Goal: Information Seeking & Learning: Understand process/instructions

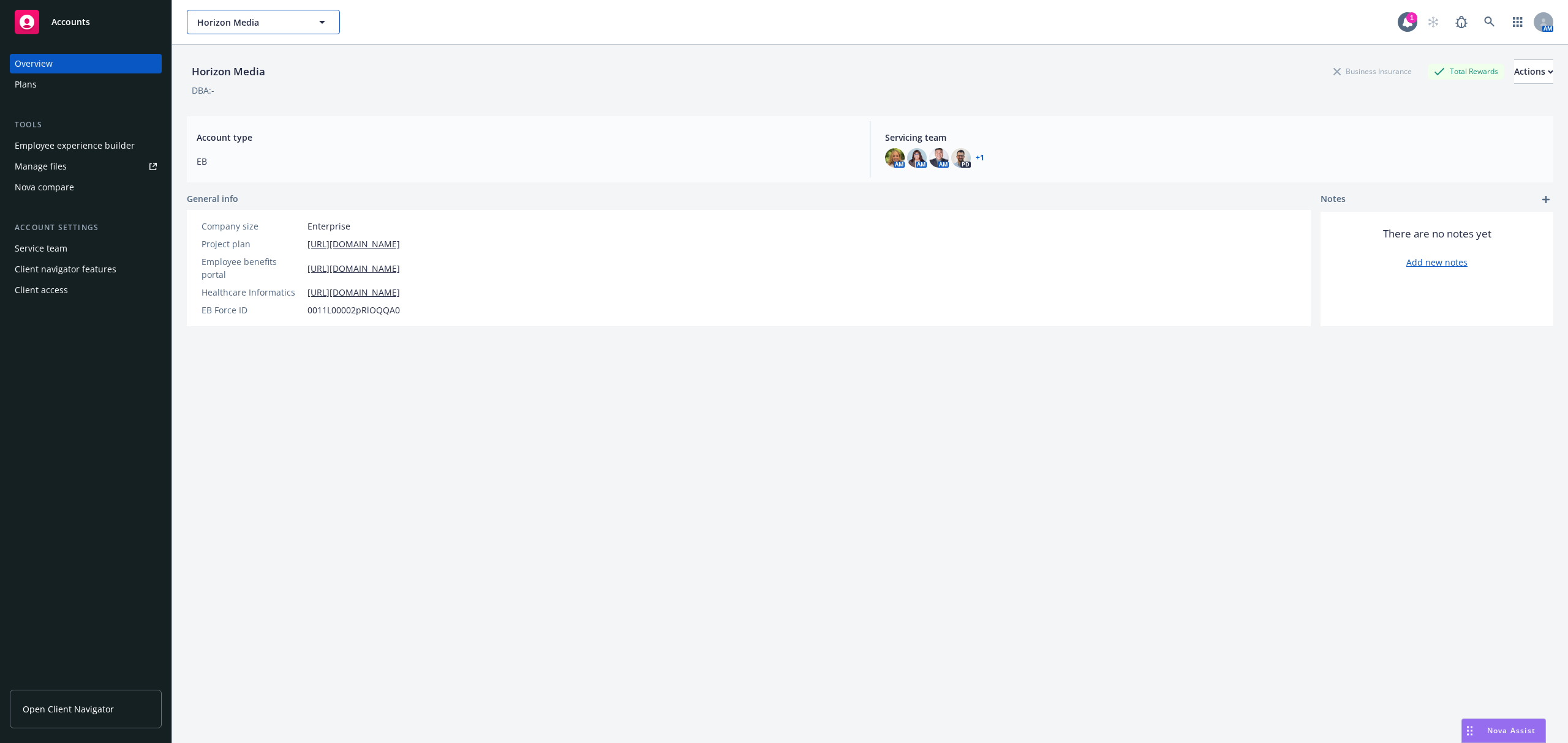
click at [259, 22] on span "Horizon Media" at bounding box center [250, 22] width 106 height 12
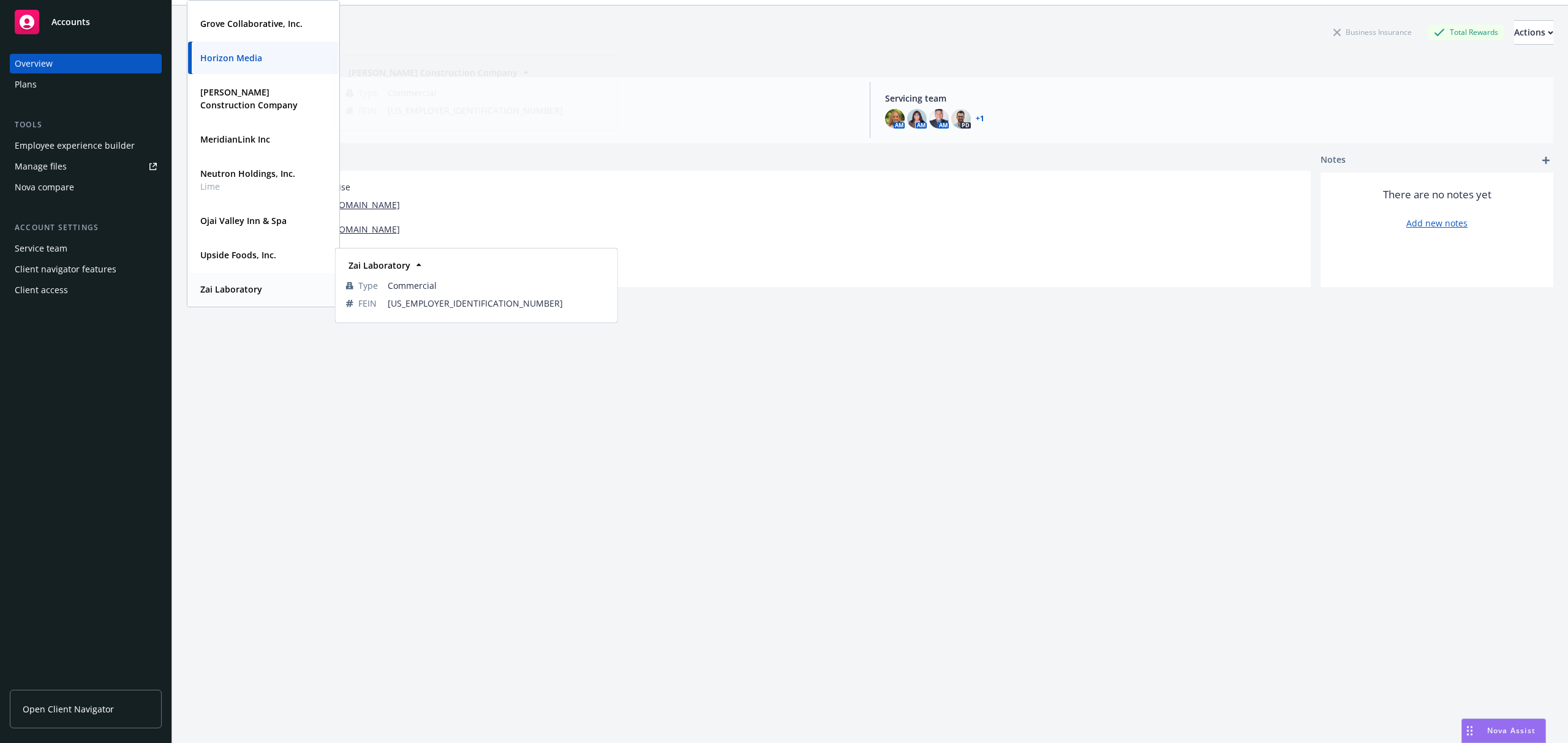
scroll to position [45, 0]
click at [231, 241] on div "Upside Foods, Inc." at bounding box center [236, 249] width 83 height 18
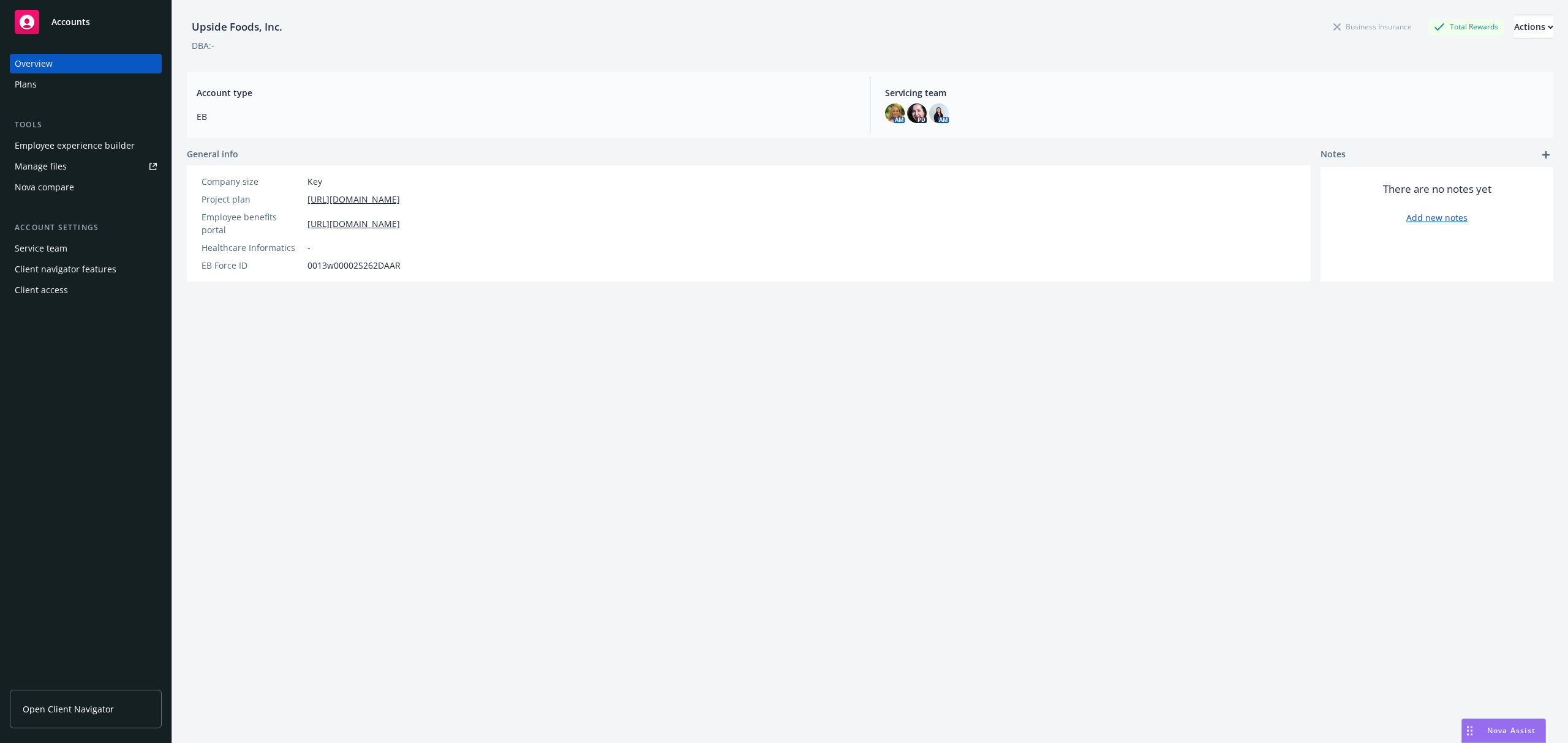
click at [89, 154] on div "Employee experience builder" at bounding box center [74, 146] width 120 height 20
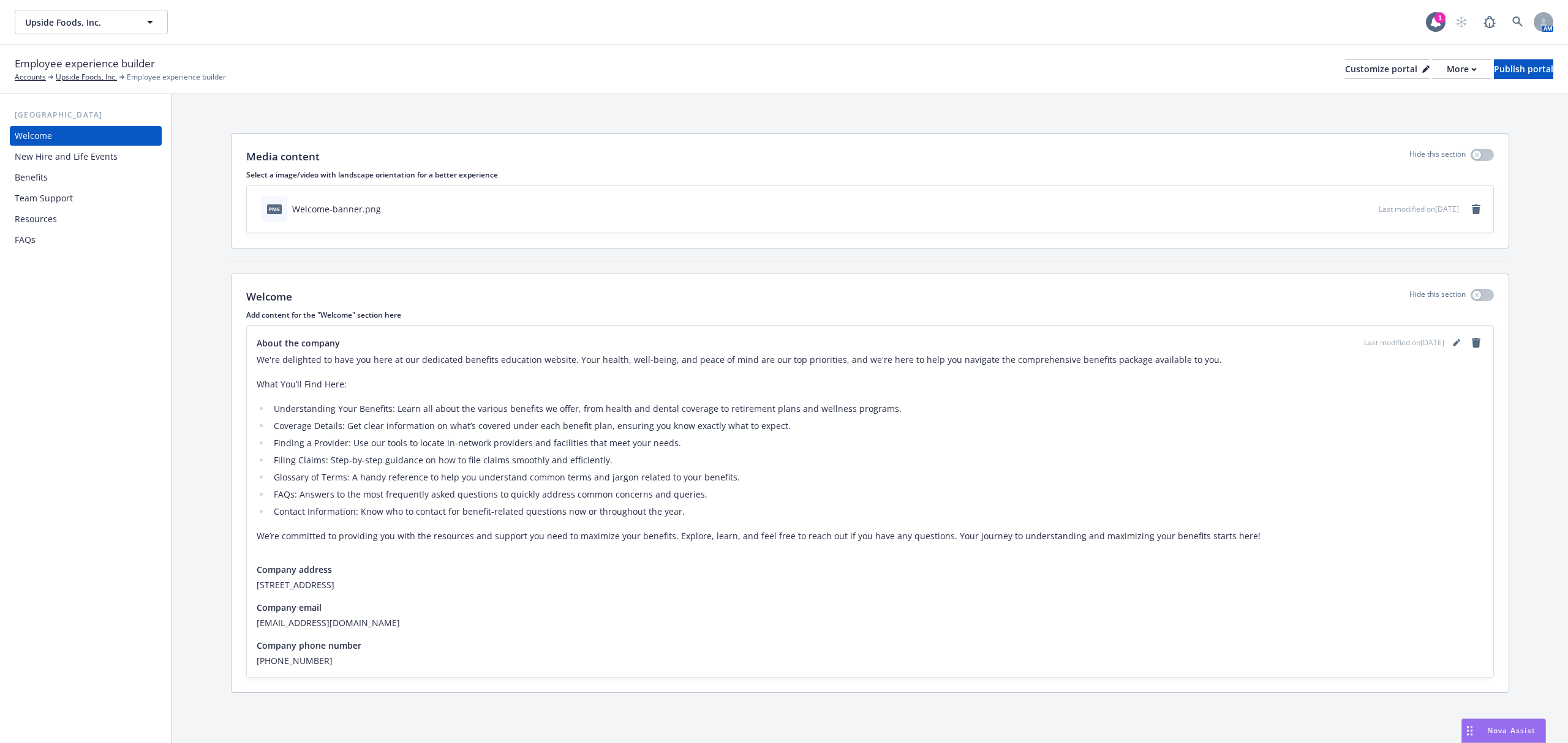
click at [35, 219] on div "Resources" at bounding box center [35, 219] width 42 height 20
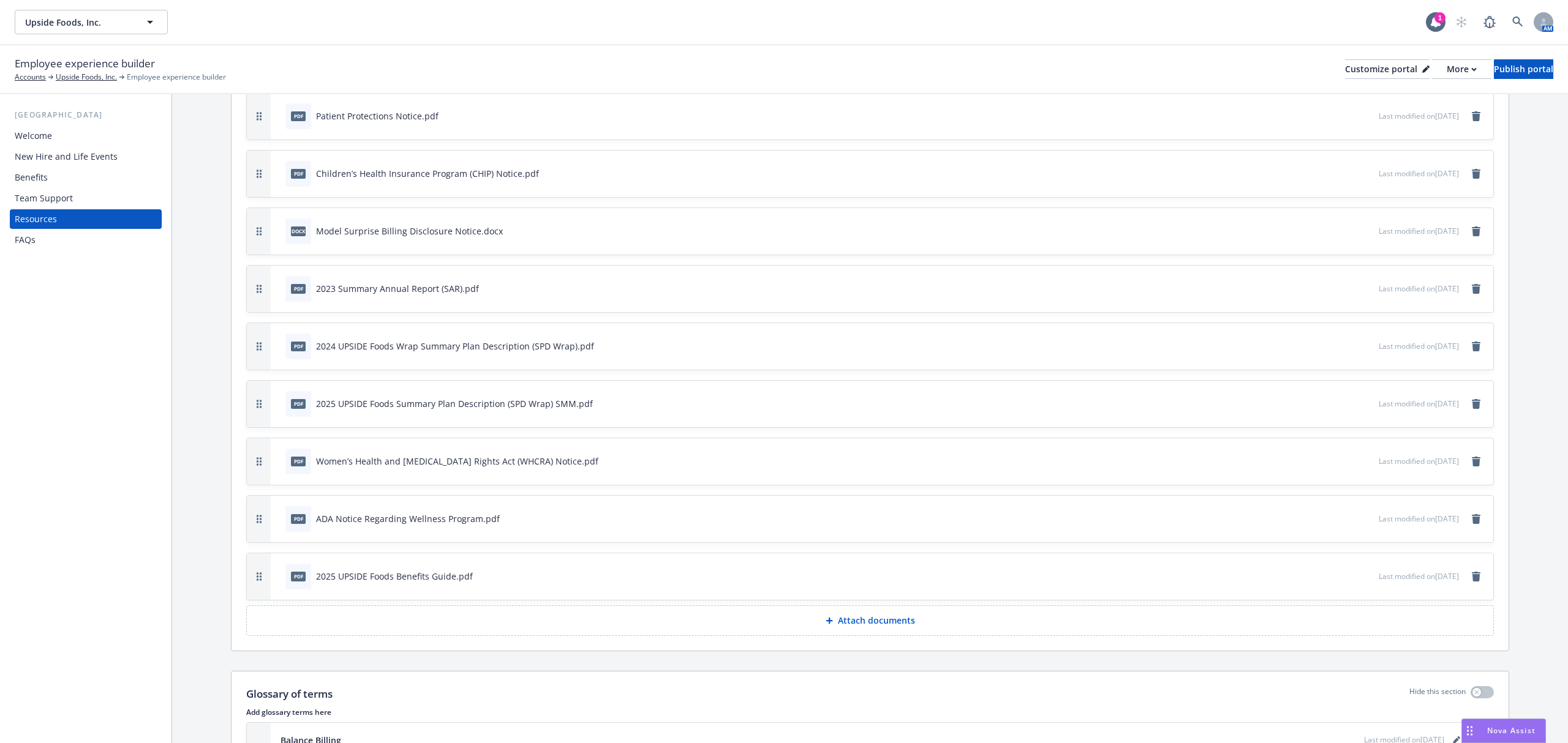
scroll to position [571, 0]
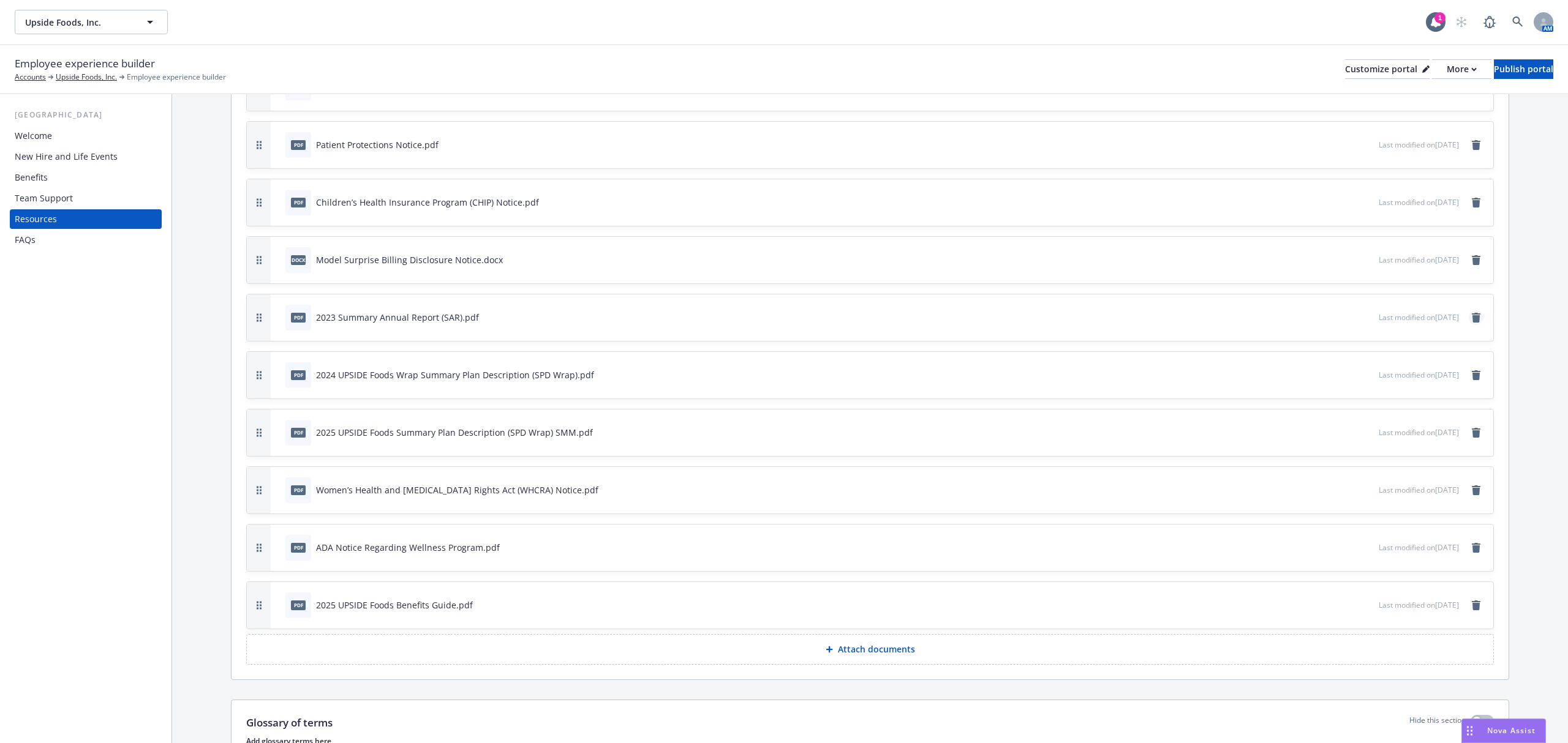
click at [1472, 323] on icon "remove" at bounding box center [1476, 317] width 9 height 10
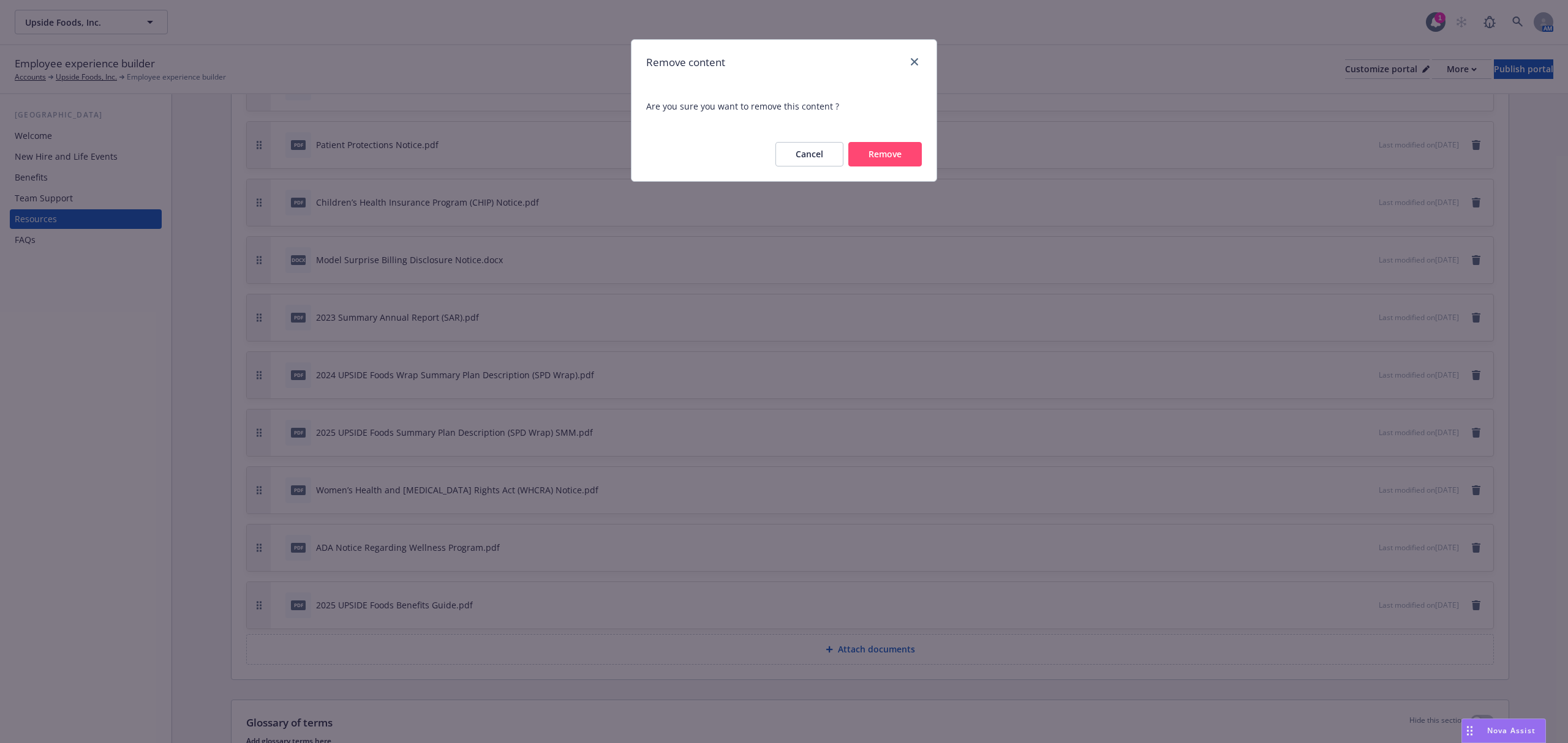
click at [898, 154] on button "Remove" at bounding box center [885, 153] width 73 height 24
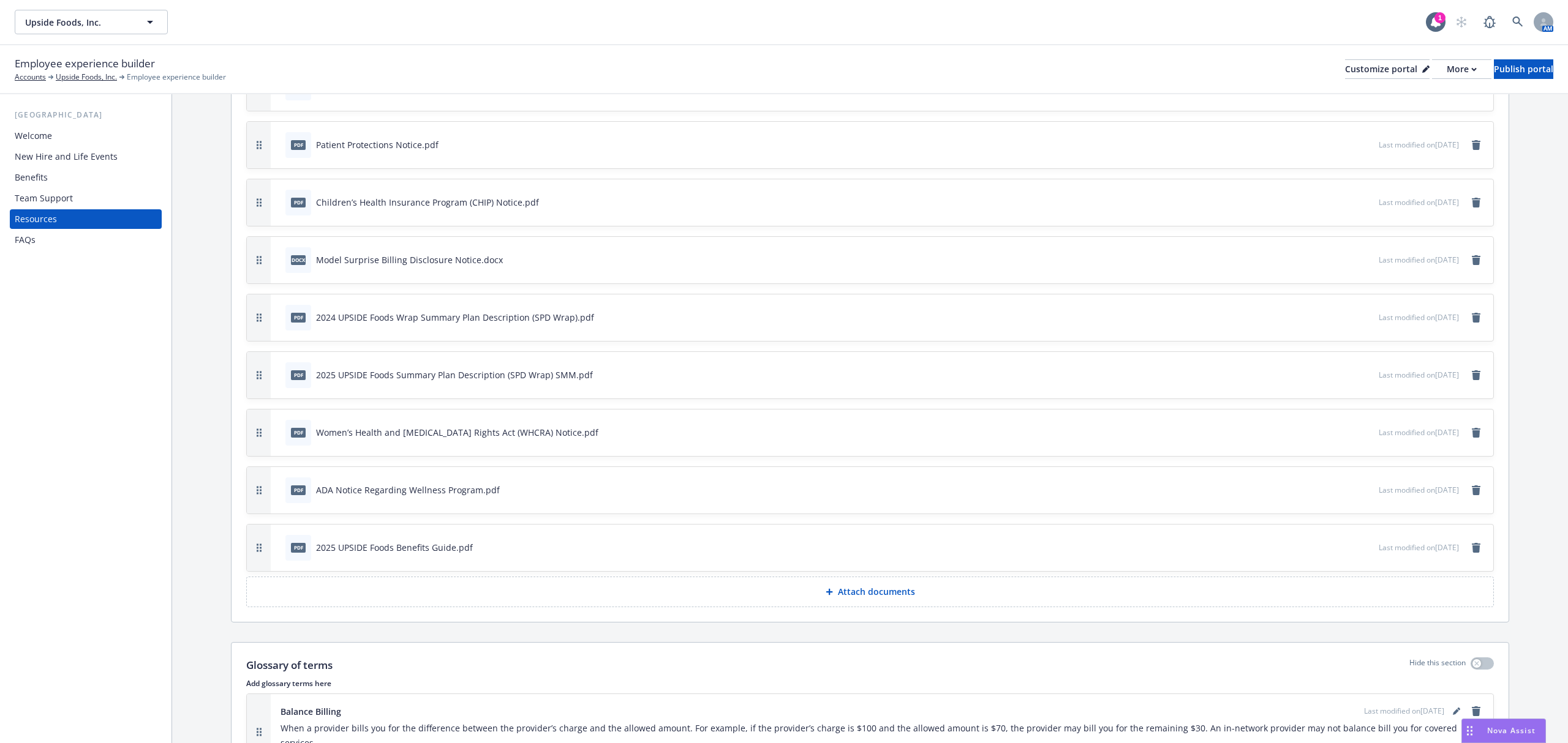
click at [855, 595] on p "Attach documents" at bounding box center [876, 592] width 78 height 12
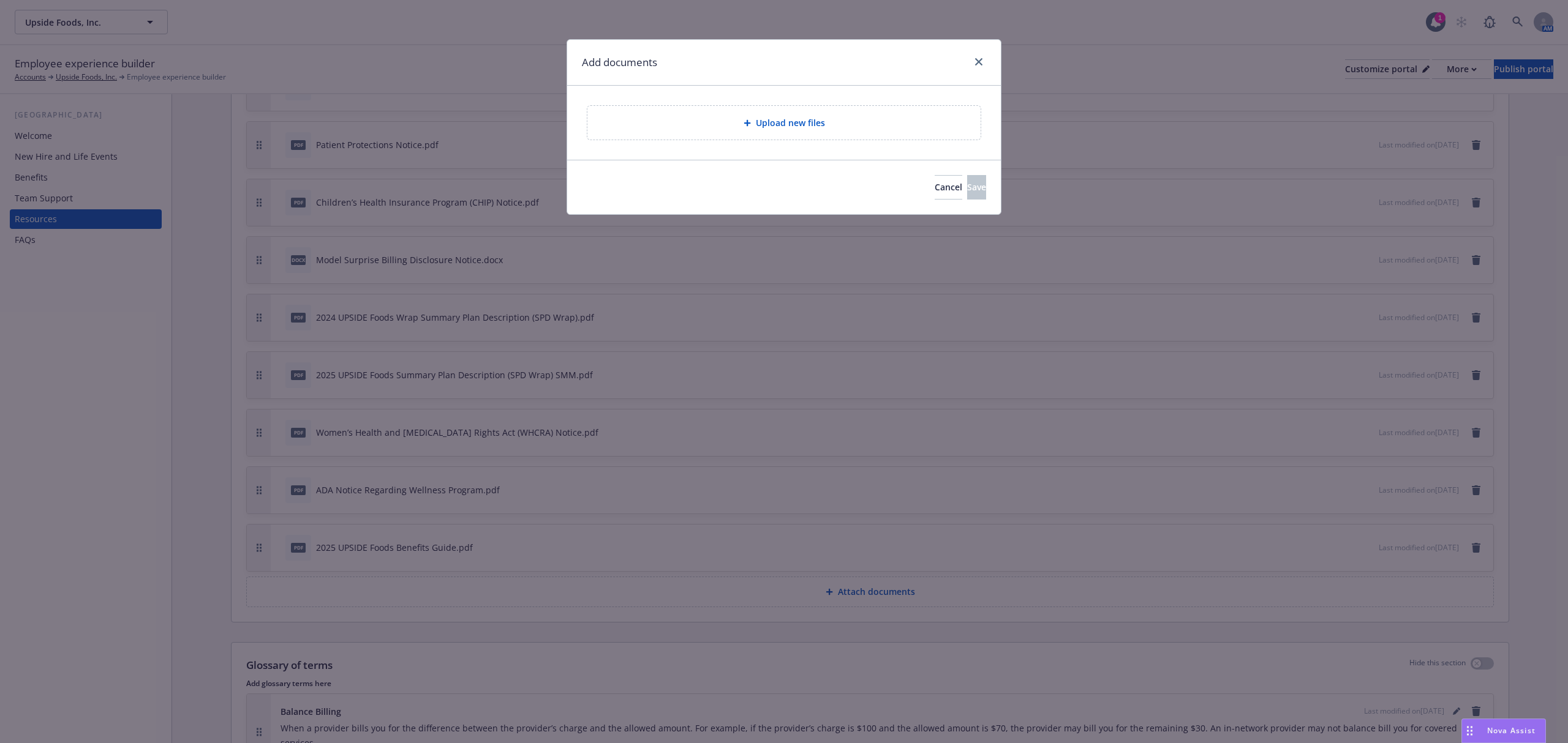
click at [686, 121] on div "Upload new files" at bounding box center [784, 123] width 374 height 14
click at [863, 107] on div "Upload new files" at bounding box center [784, 123] width 393 height 34
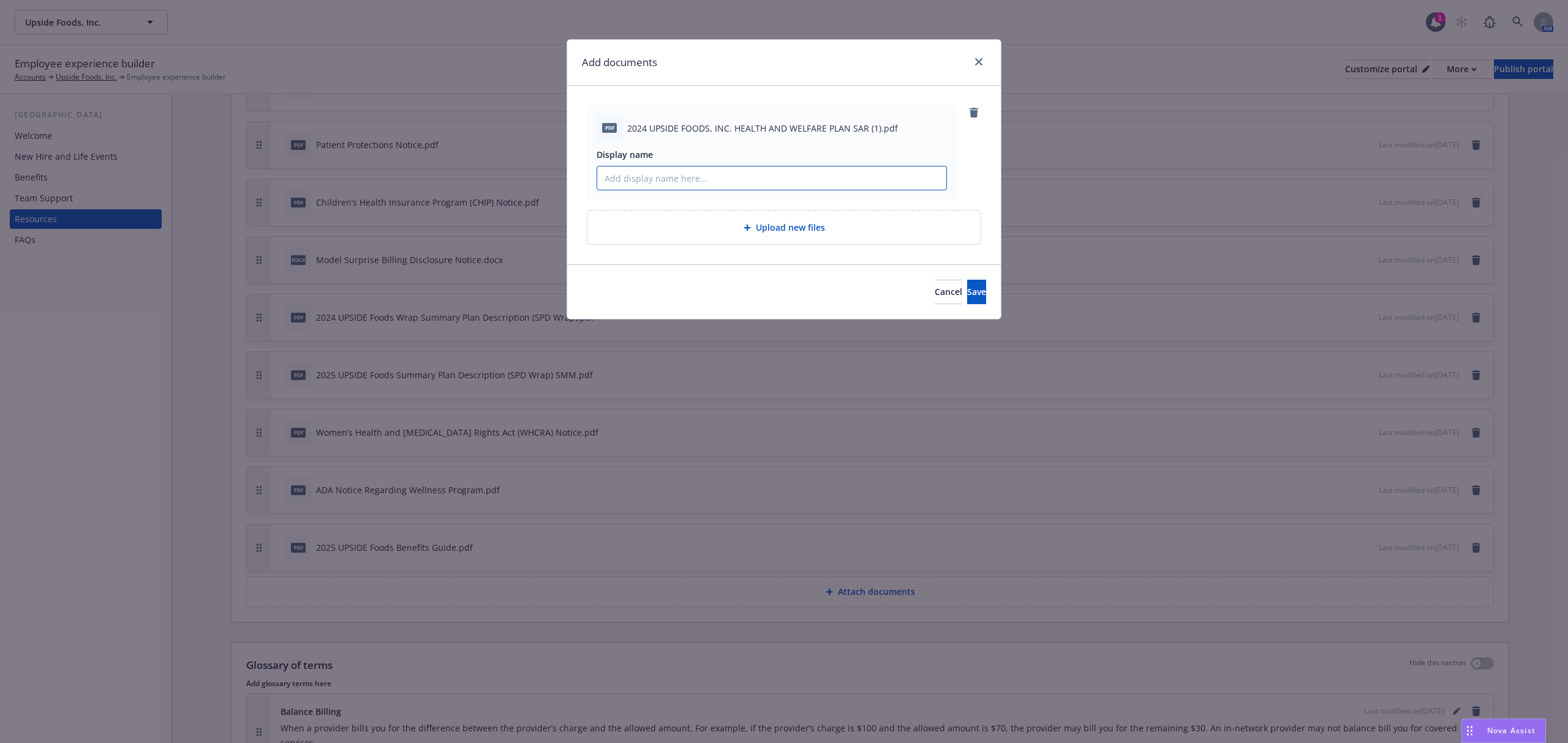
click at [909, 181] on input "Display name" at bounding box center [772, 178] width 349 height 23
type input "2024 Summary Annual Report (SAR)"
click at [967, 297] on span "Save" at bounding box center [976, 291] width 19 height 12
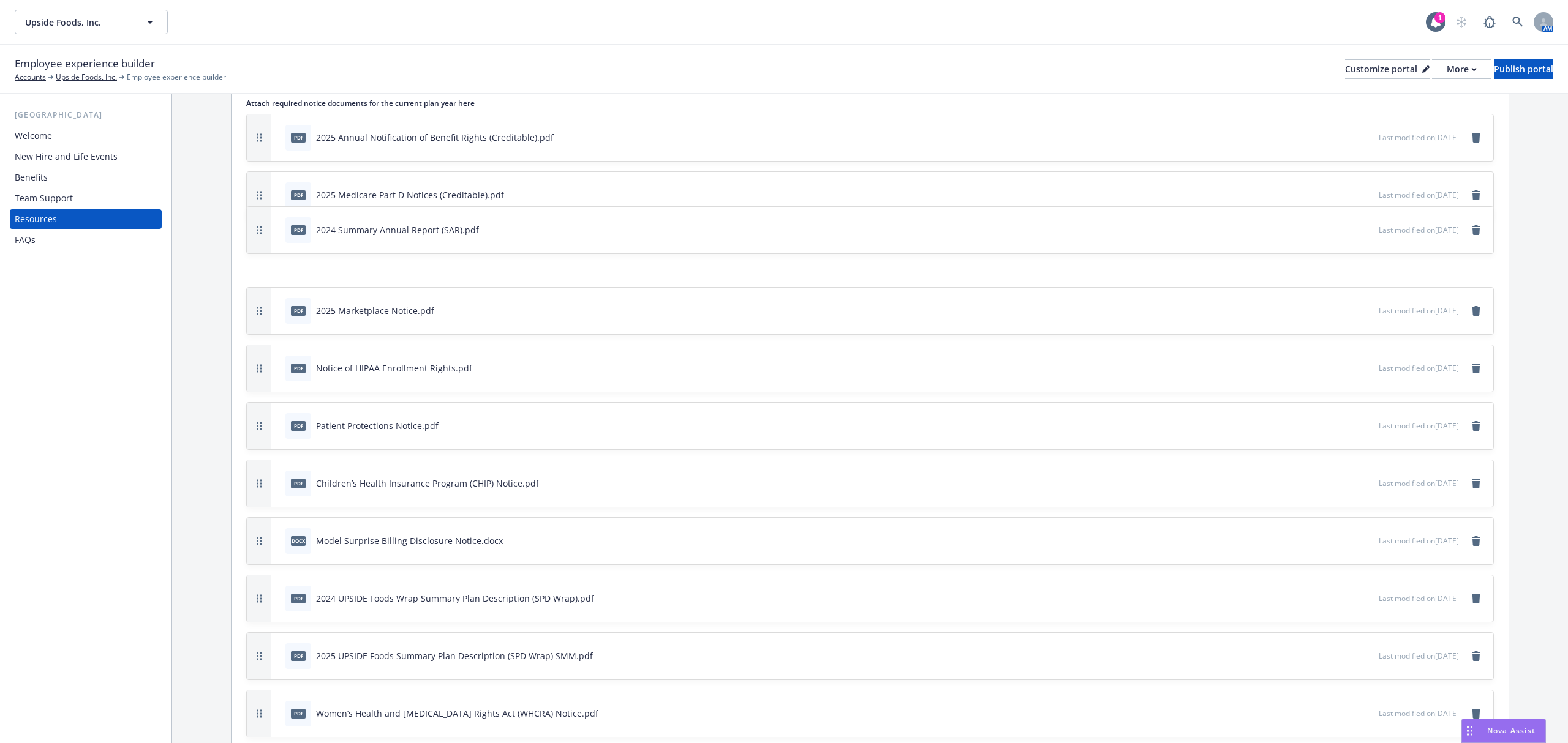
scroll to position [346, 0]
drag, startPoint x: 259, startPoint y: 618, endPoint x: 349, endPoint y: 559, distance: 107.6
click at [349, 559] on div "pdf 2024 Summary Annual Report (SAR).pdf Last modified on 08/28/2025" at bounding box center [870, 544] width 1246 height 46
click at [1497, 62] on div "Publish portal" at bounding box center [1523, 69] width 60 height 19
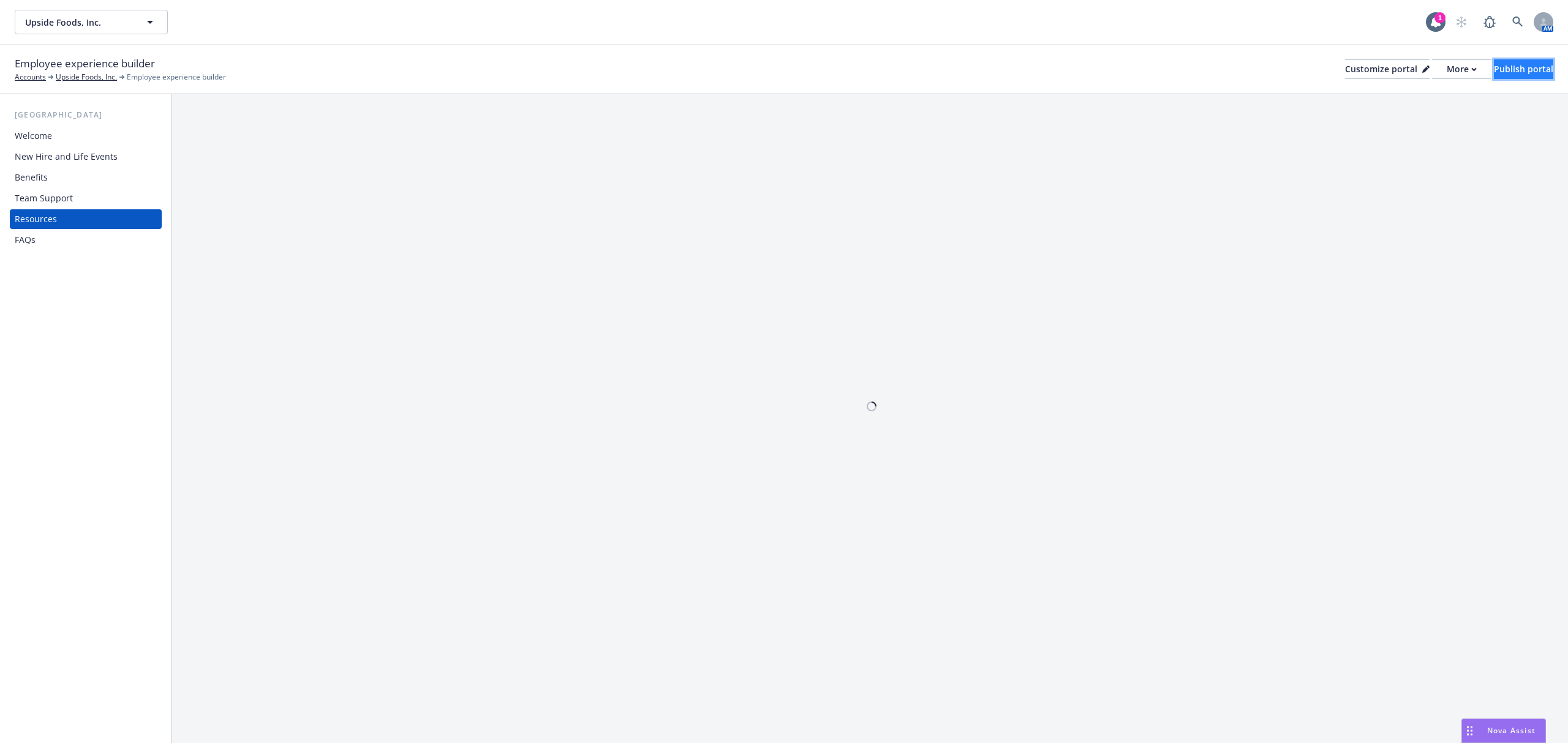
scroll to position [0, 0]
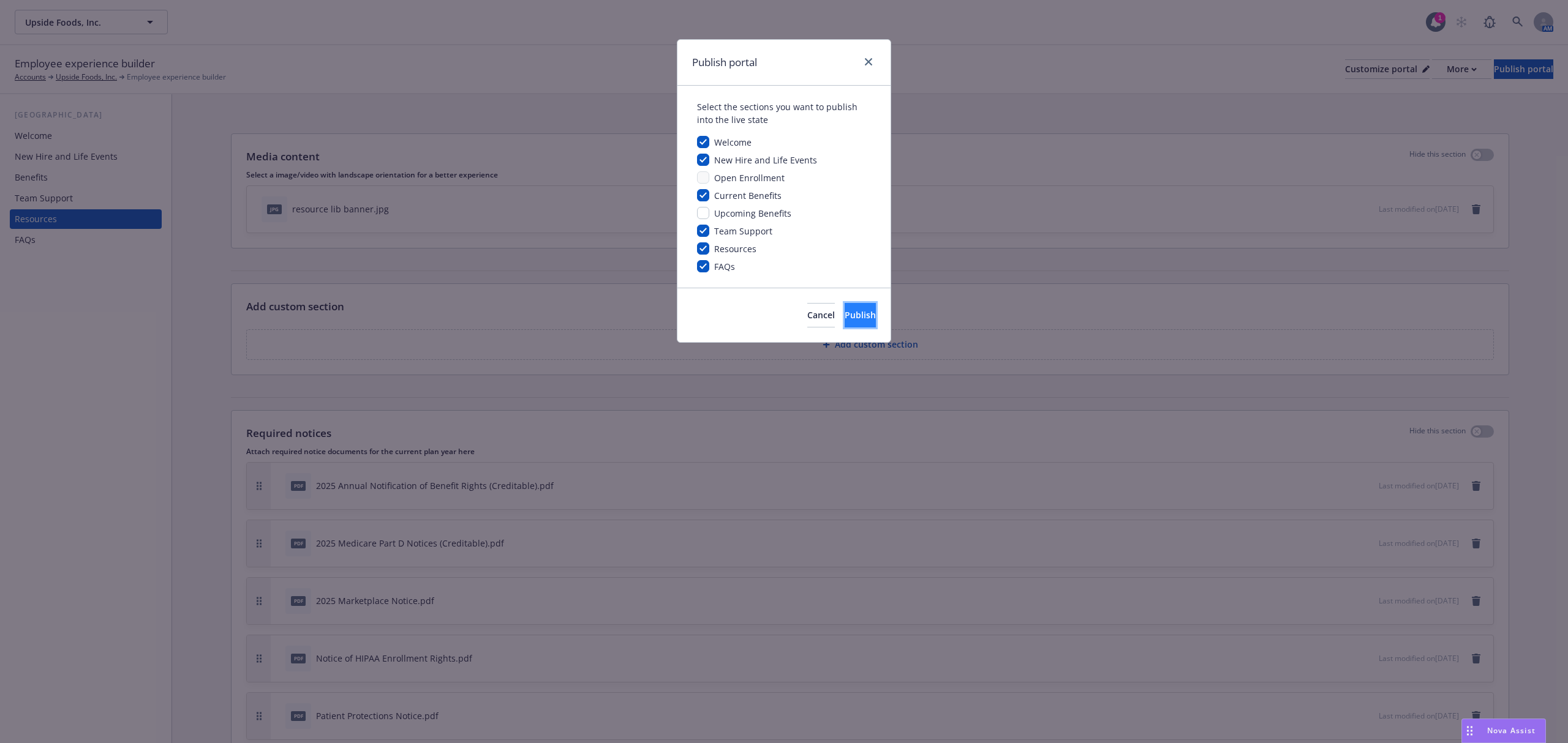
click at [845, 309] on button "Publish" at bounding box center [860, 314] width 31 height 24
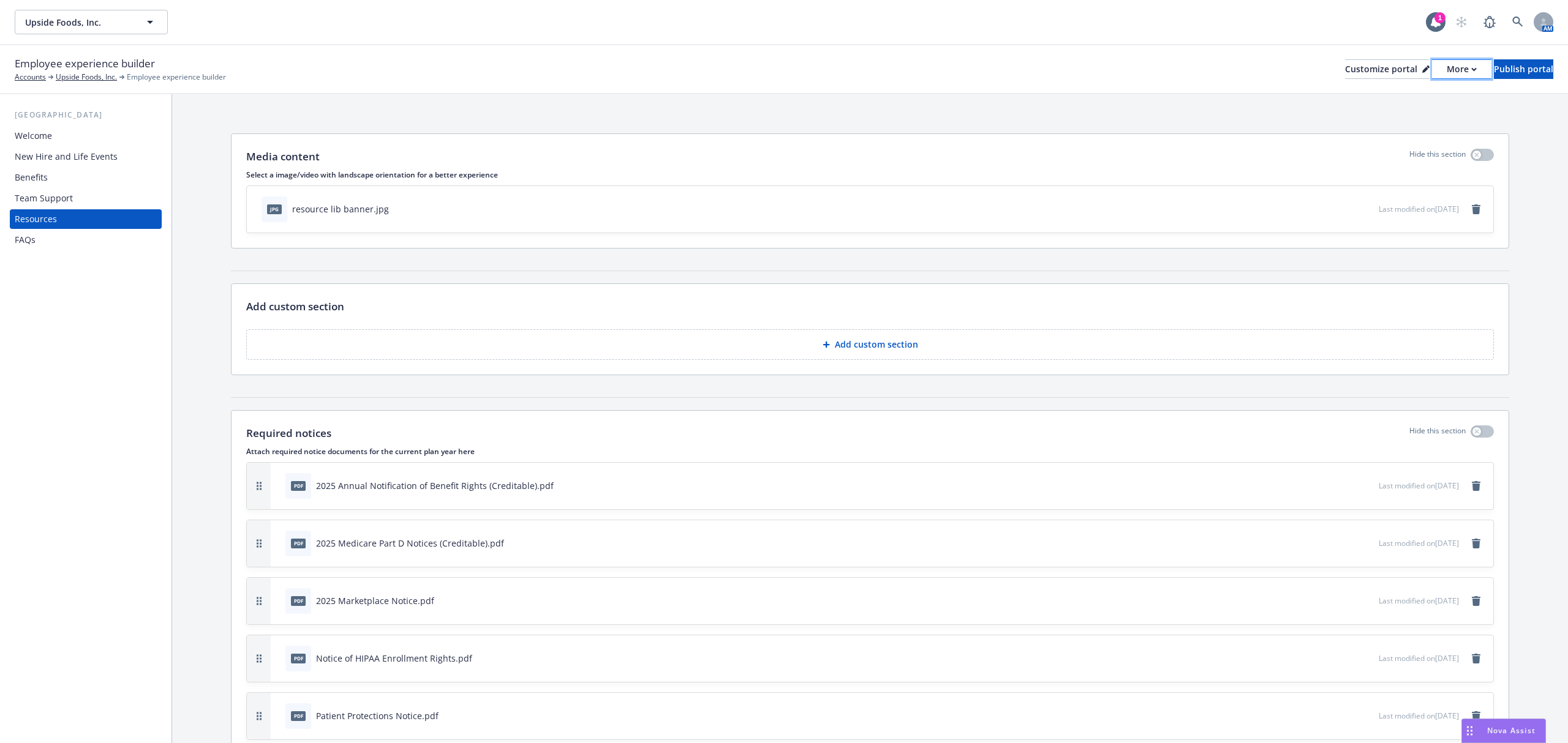
click at [1447, 71] on div "More" at bounding box center [1462, 69] width 30 height 19
click at [1405, 114] on link "Copy portal link" at bounding box center [1395, 120] width 111 height 24
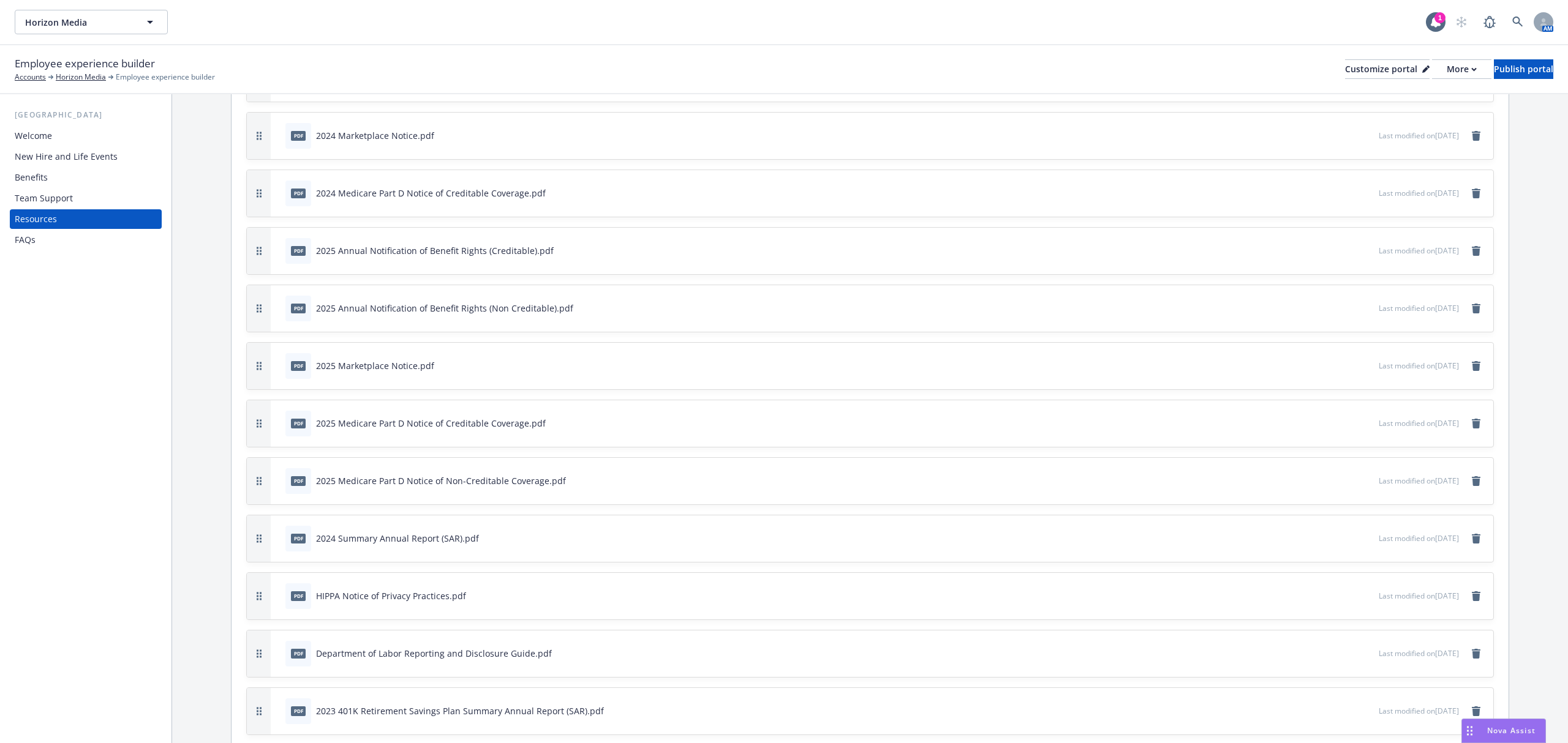
scroll to position [735, 0]
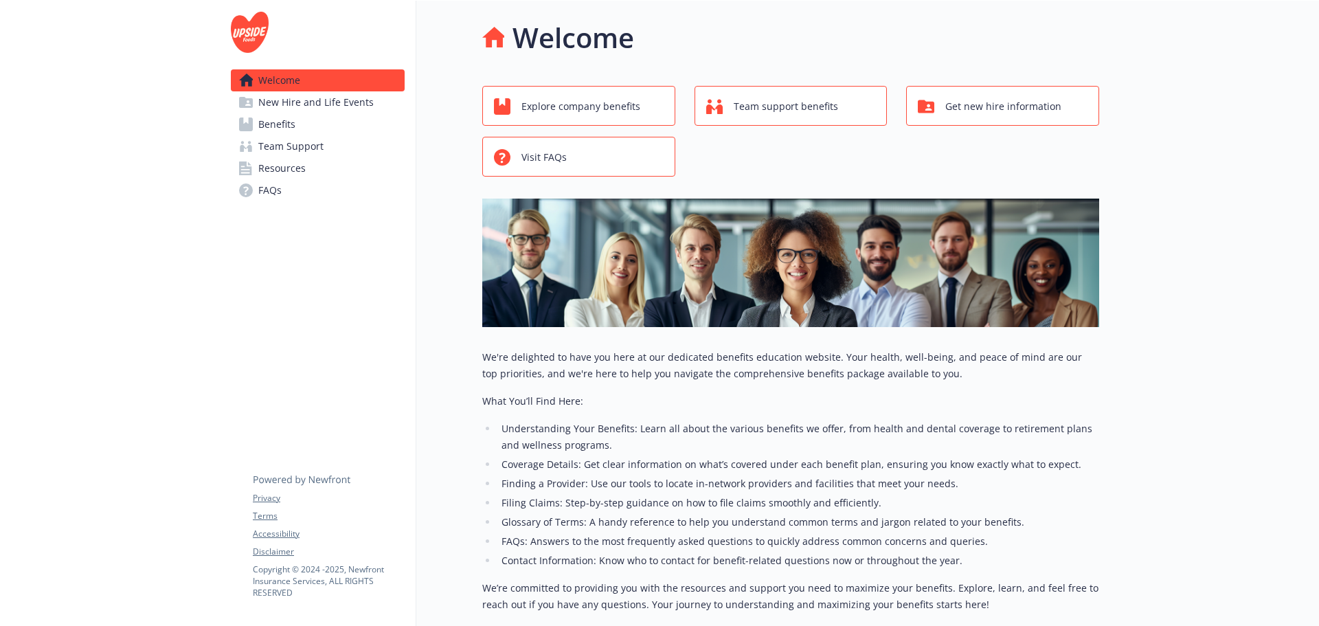
click at [260, 164] on span "Resources" at bounding box center [281, 168] width 47 height 22
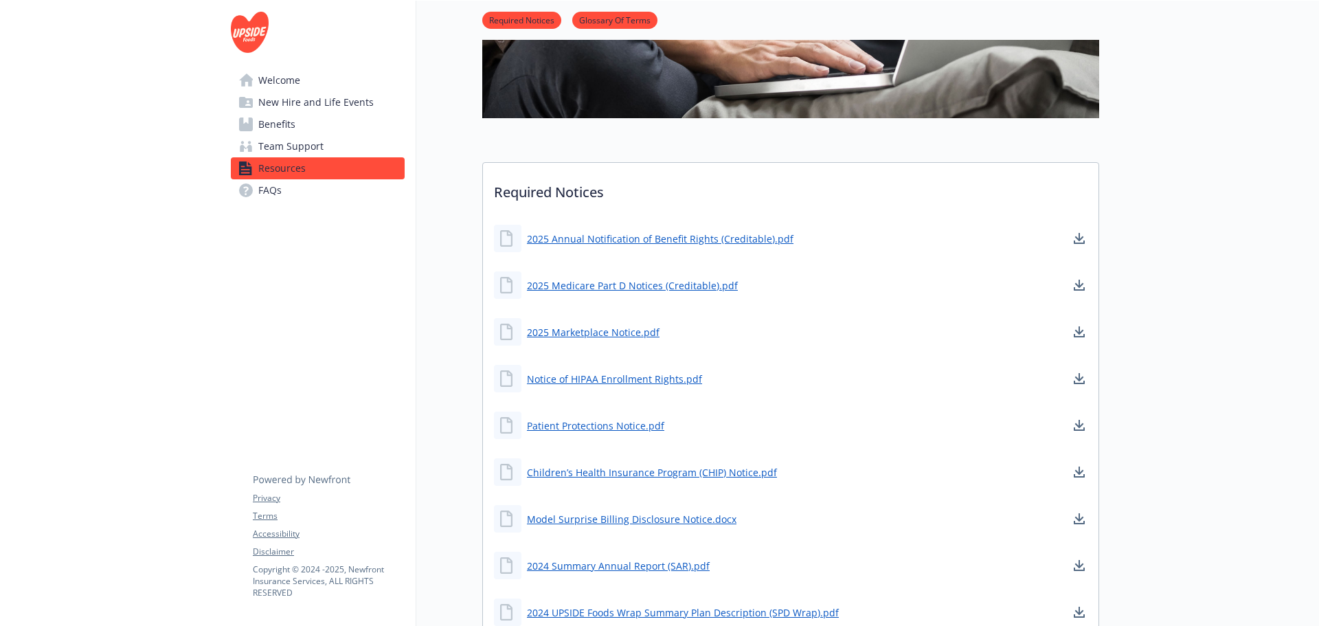
scroll to position [275, 0]
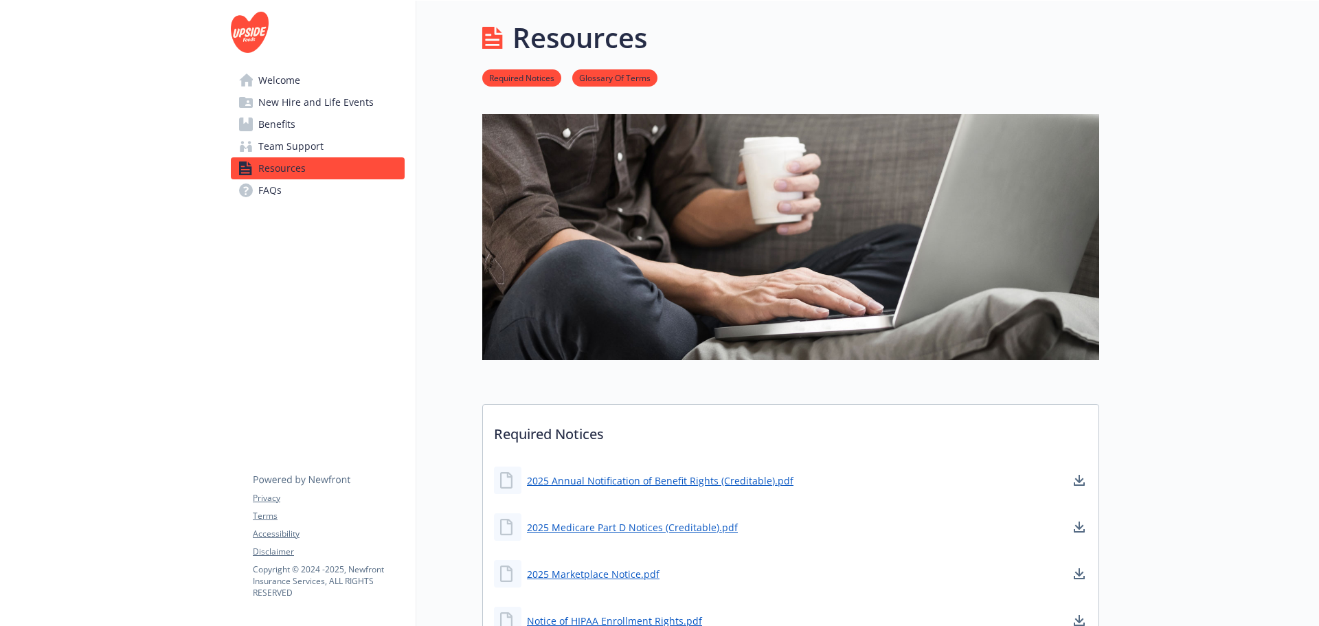
scroll to position [275, 0]
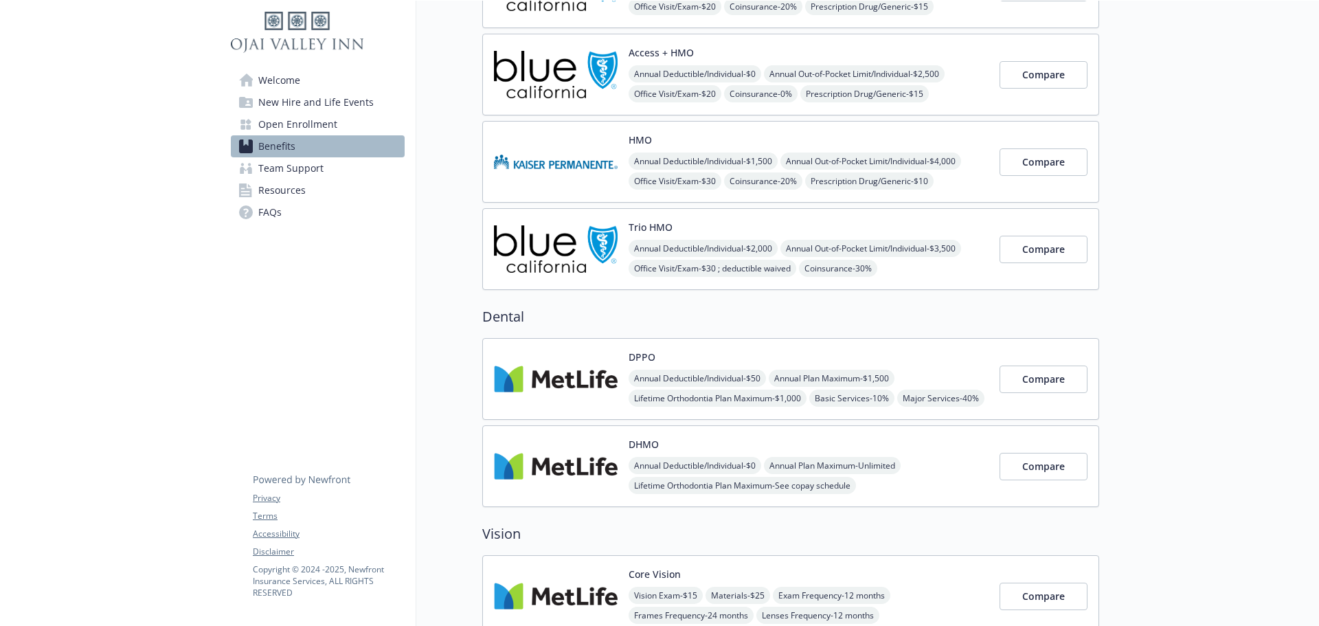
click at [568, 383] on img at bounding box center [556, 379] width 124 height 58
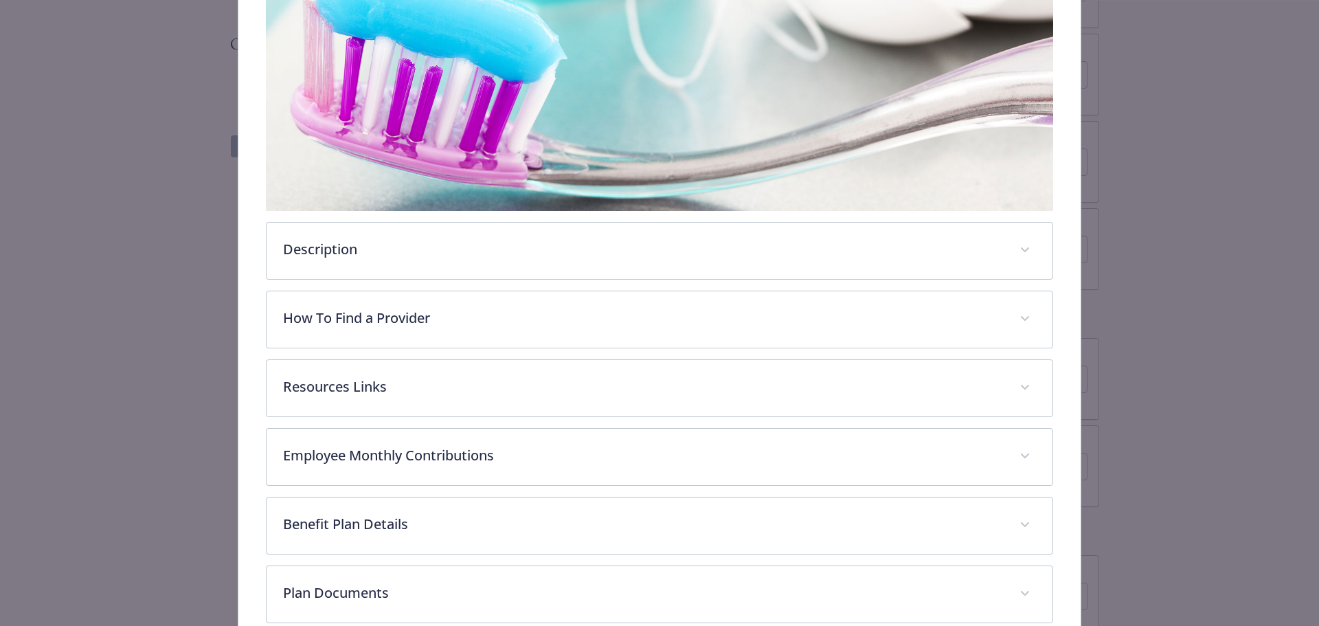
scroll to position [316, 0]
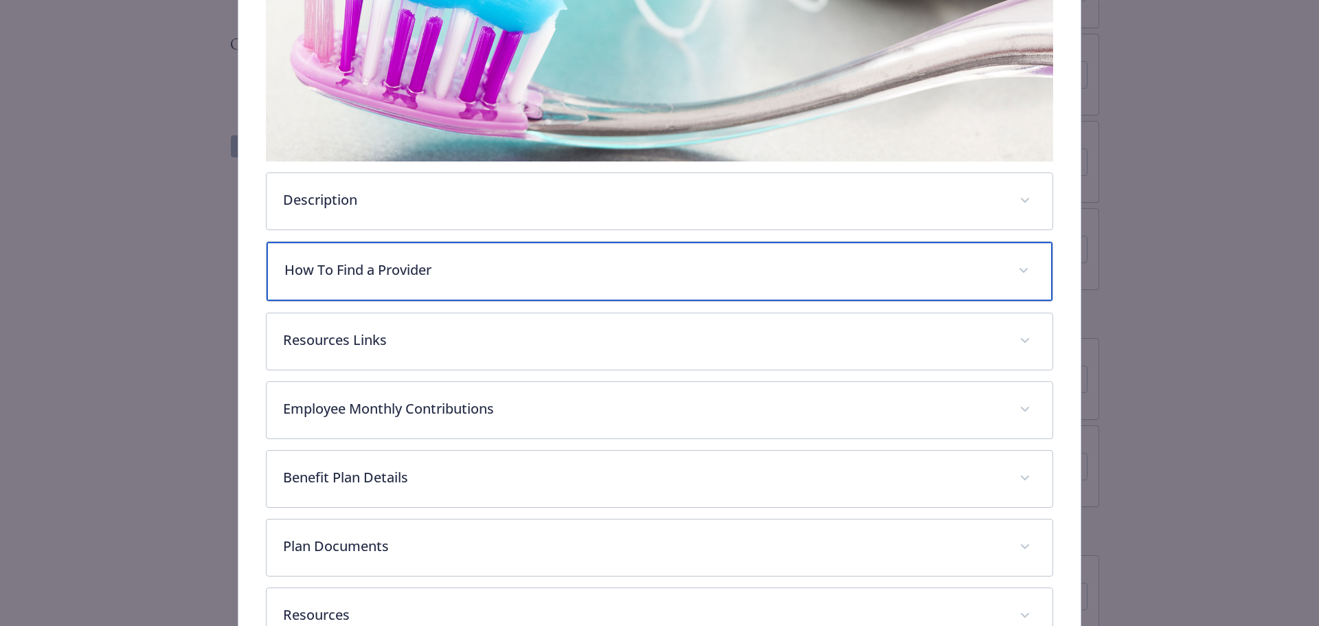
click at [322, 270] on p "How To Find a Provider" at bounding box center [643, 270] width 718 height 21
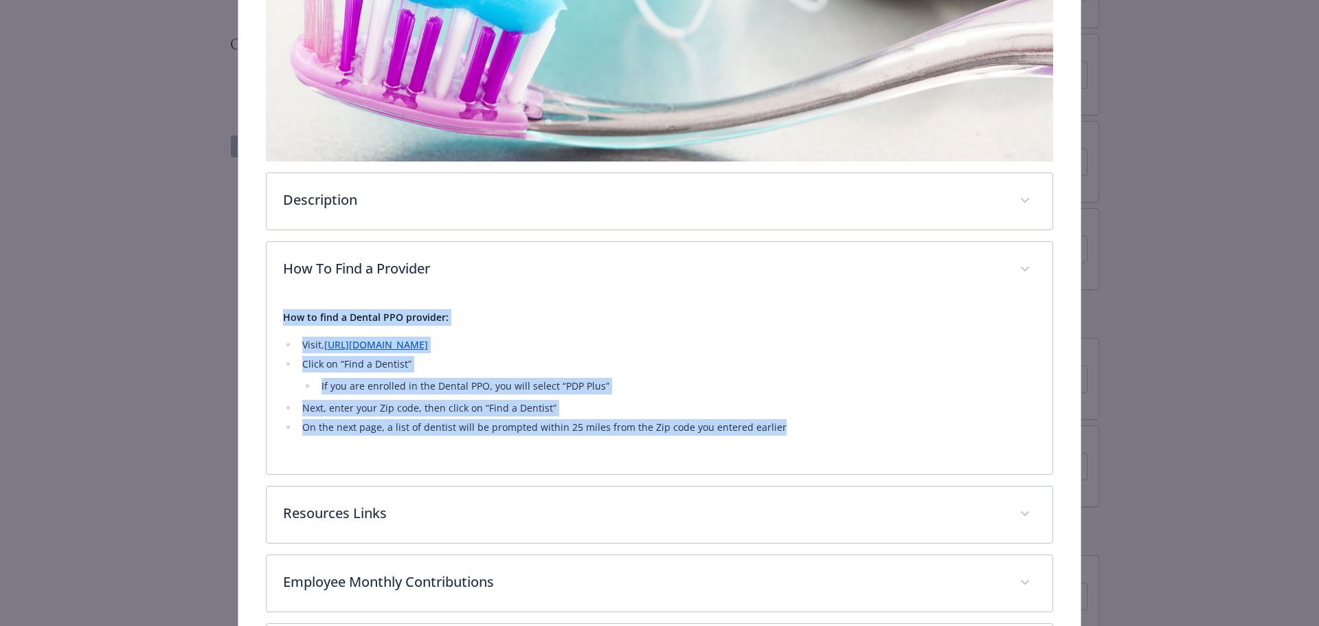
drag, startPoint x: 789, startPoint y: 429, endPoint x: 279, endPoint y: 313, distance: 523.1
click at [279, 313] on div "How to find a Dental PPO provider: Visit, https://www.metlife.com/insurance/den…" at bounding box center [660, 386] width 787 height 176
copy div "How to find a Dental PPO provider: Visit, https://www.metlife.com/insurance/den…"
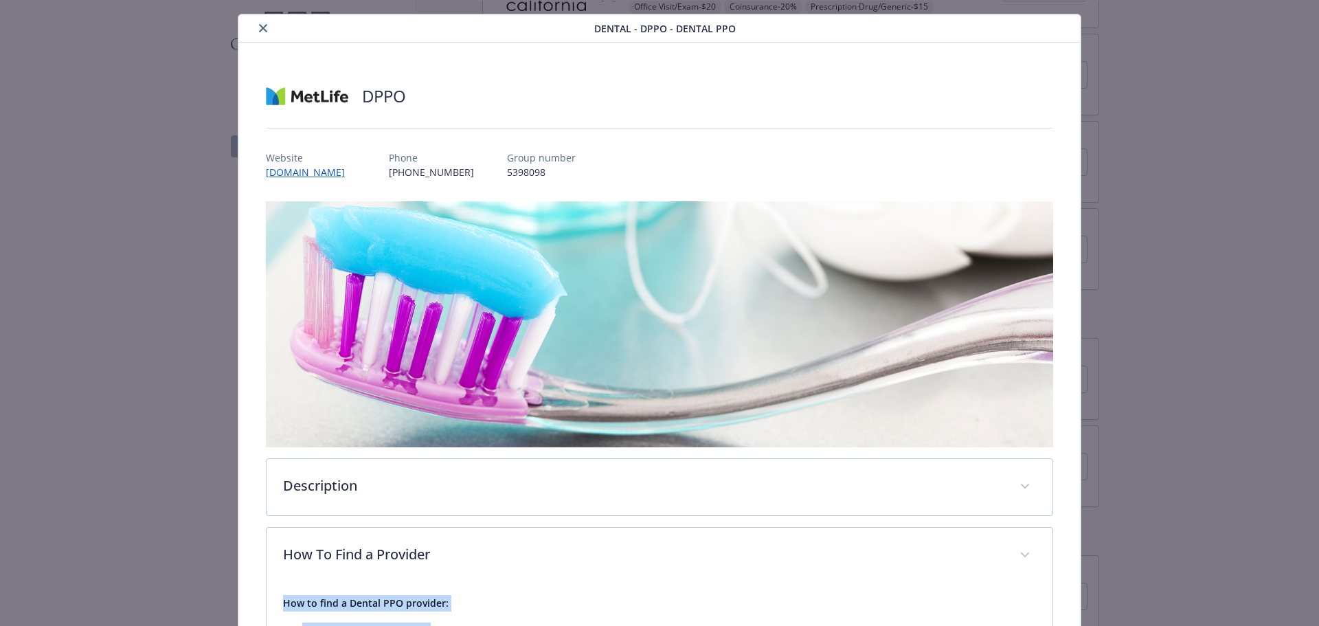
scroll to position [0, 0]
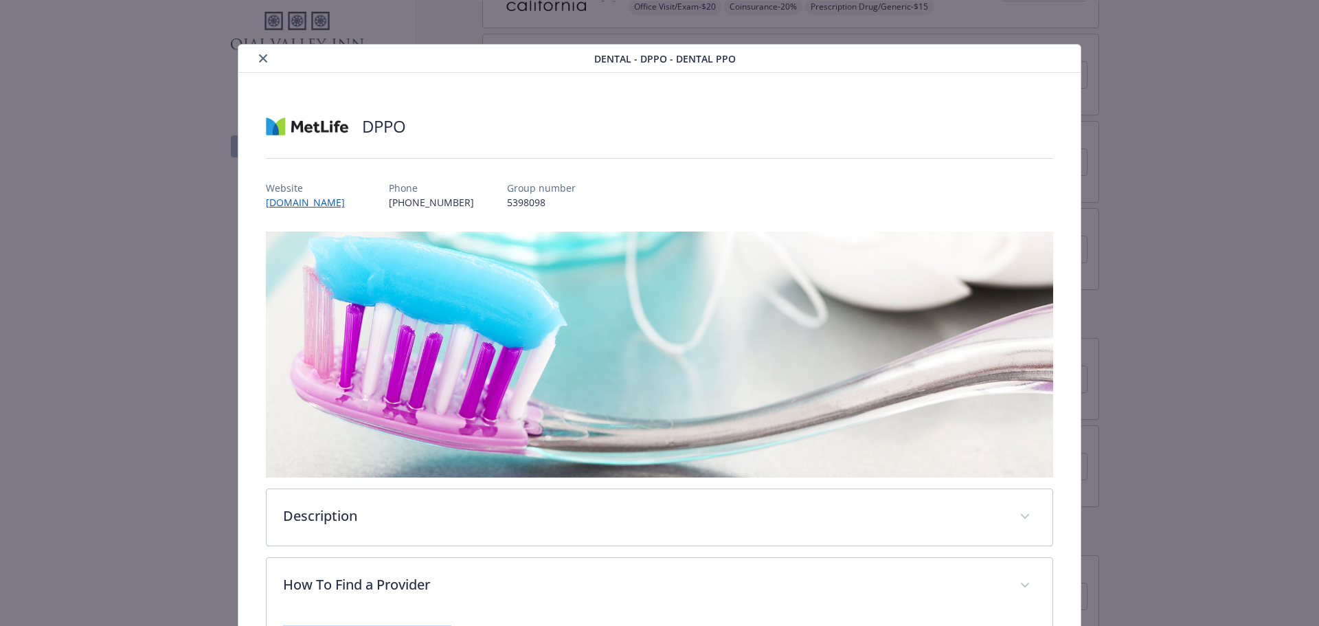
click at [260, 58] on icon "close" at bounding box center [263, 58] width 8 height 8
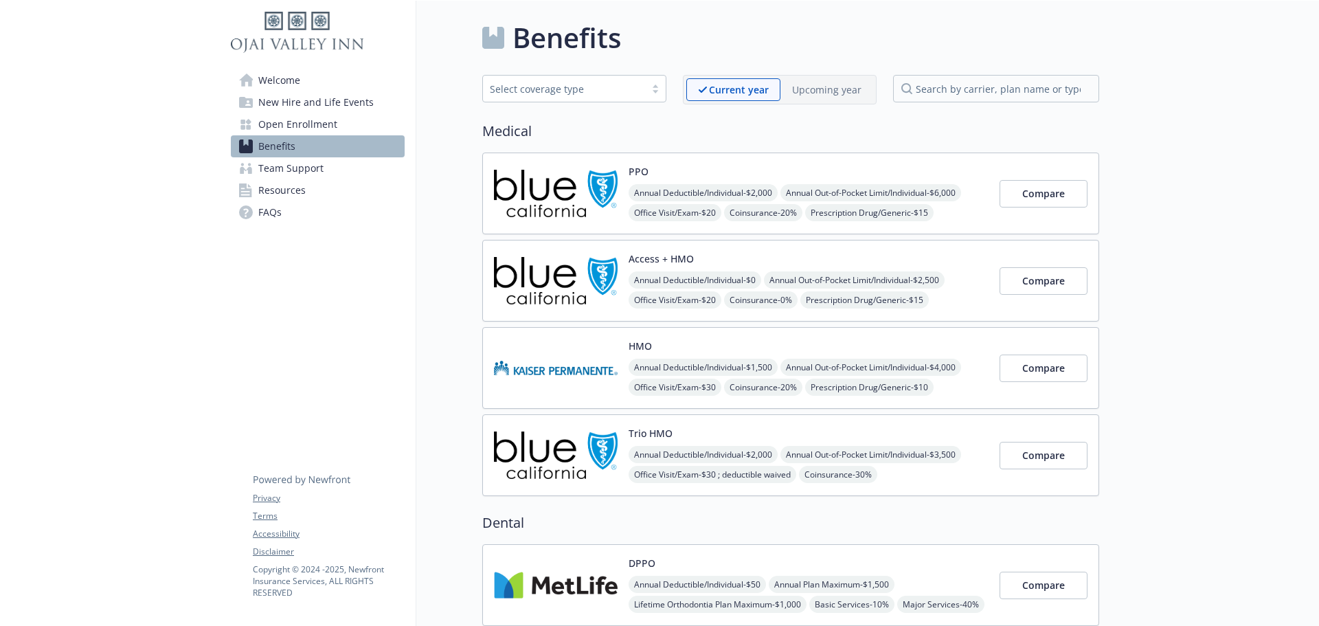
click at [287, 81] on span "Welcome" at bounding box center [279, 80] width 42 height 22
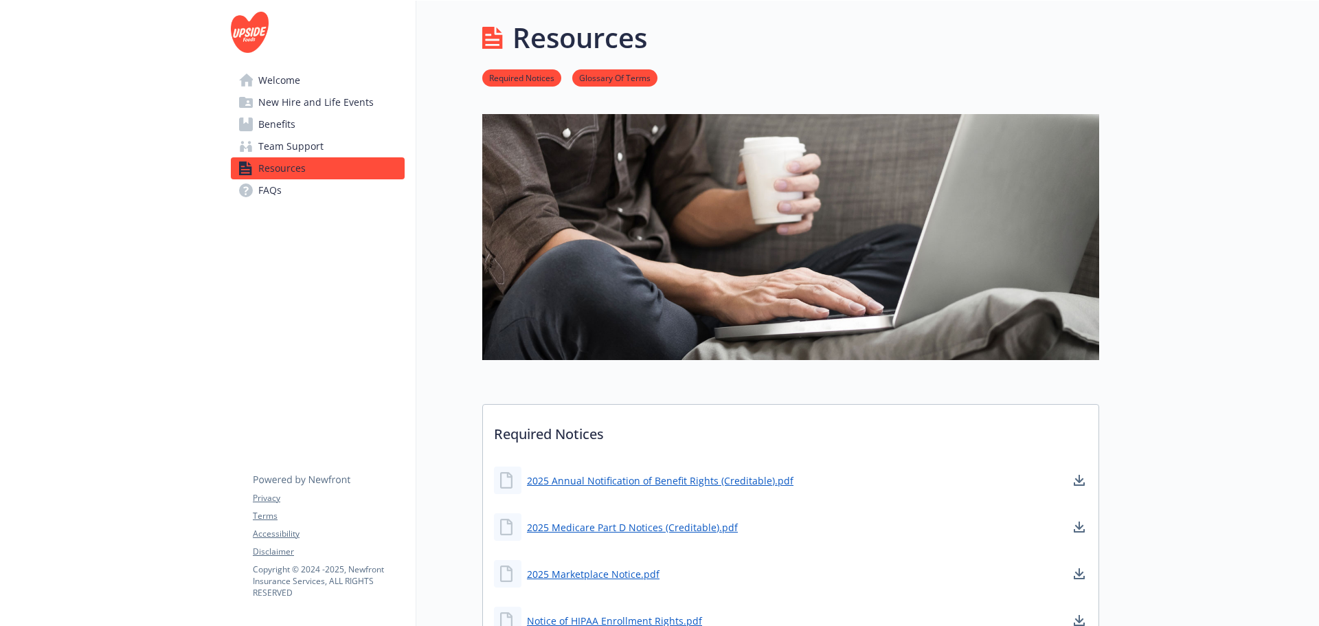
scroll to position [275, 0]
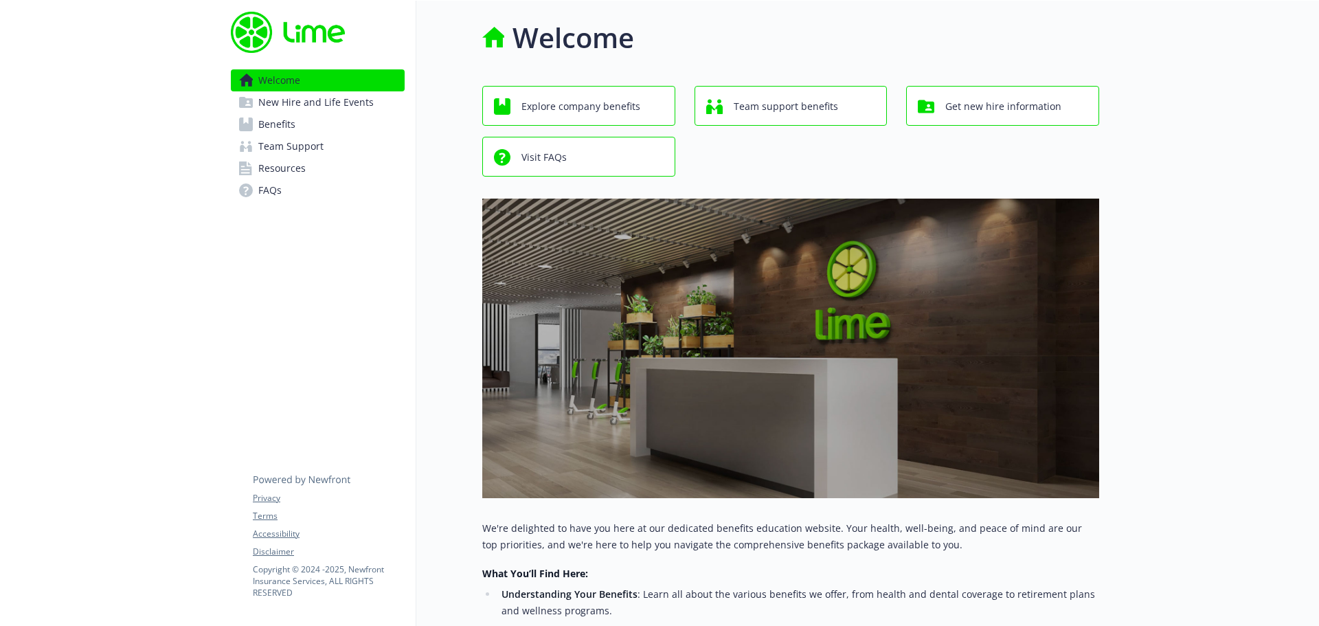
click at [289, 125] on span "Benefits" at bounding box center [276, 124] width 37 height 22
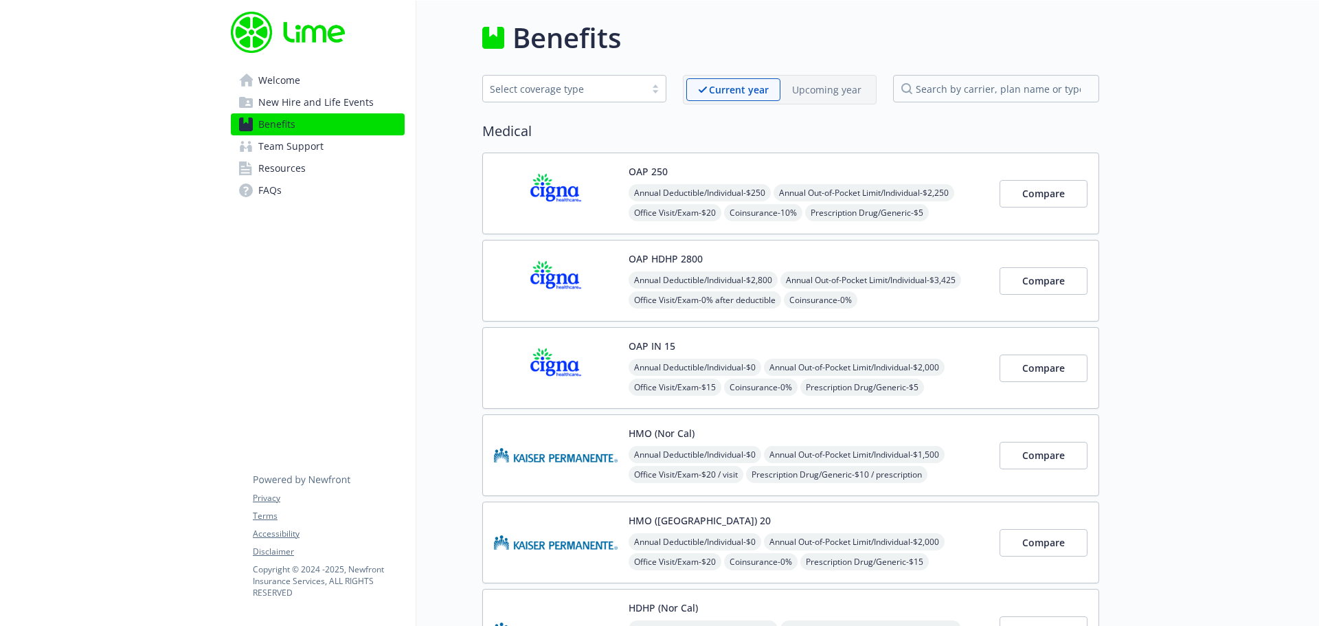
click at [288, 104] on span "New Hire and Life Events" at bounding box center [315, 102] width 115 height 22
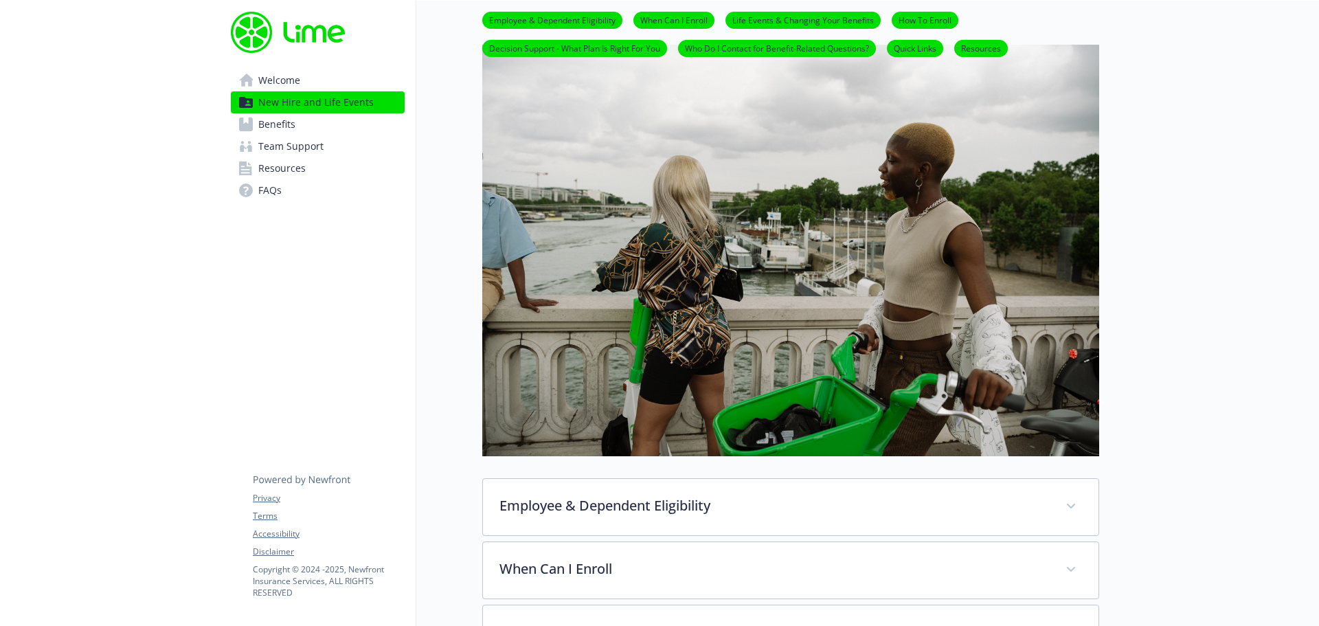
scroll to position [344, 0]
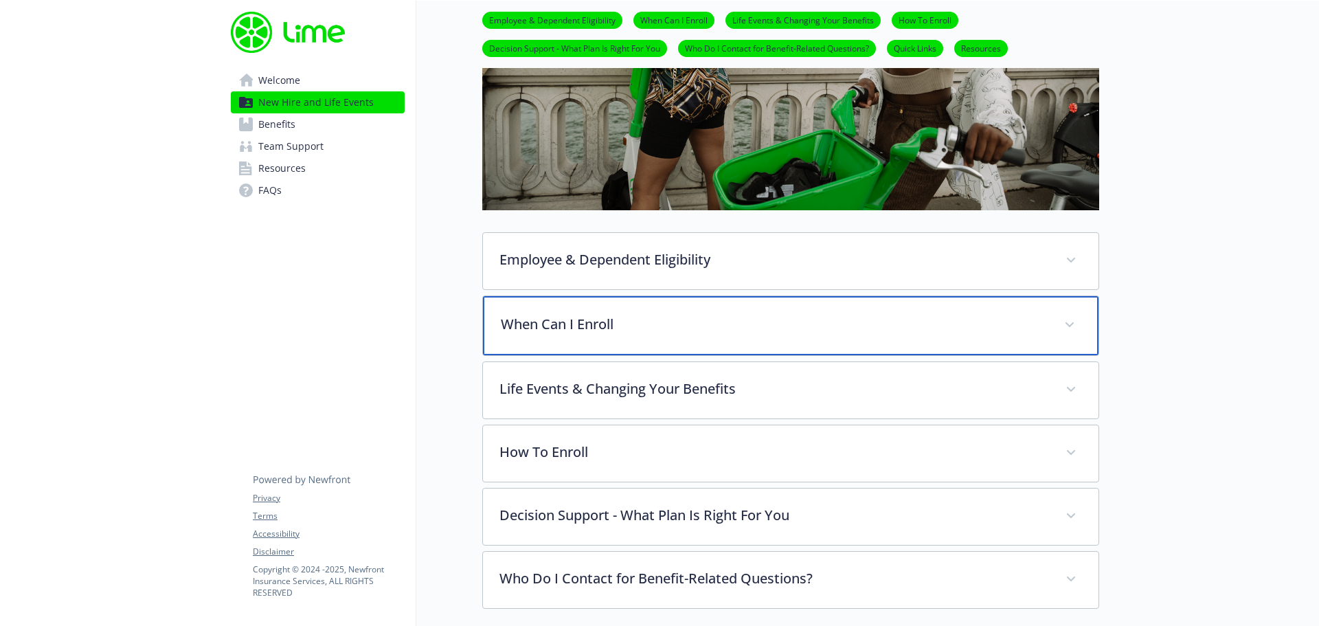
click at [585, 332] on p "When Can I Enroll" at bounding box center [774, 324] width 547 height 21
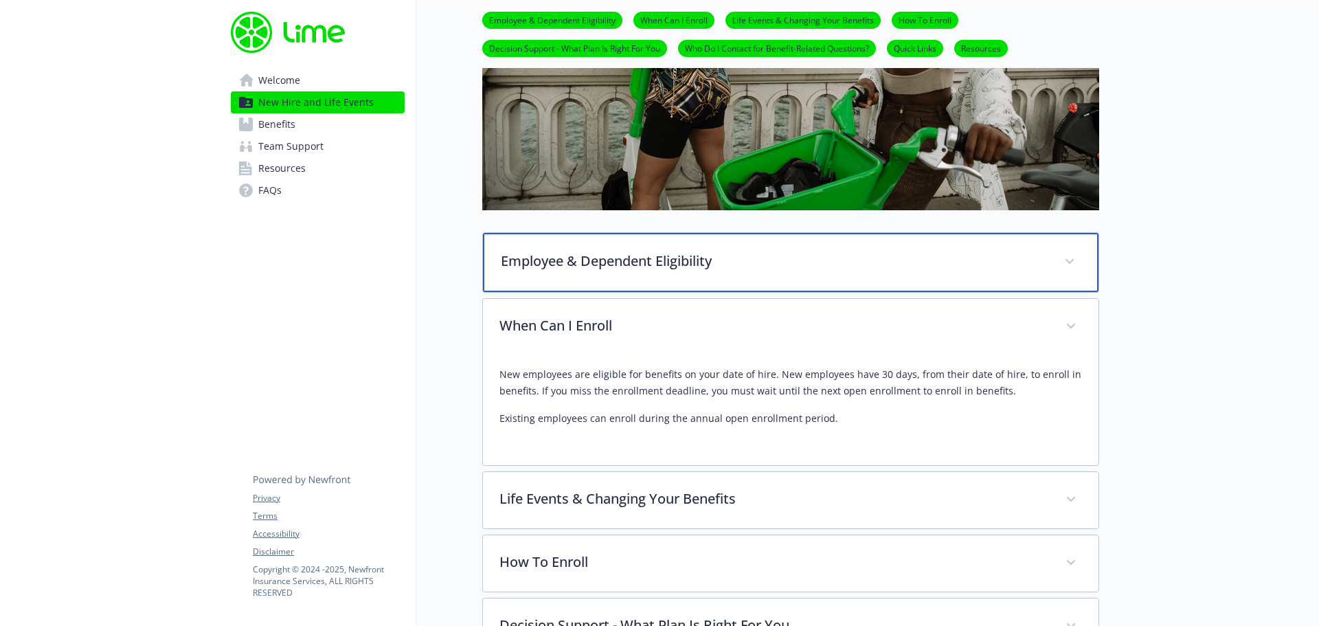
click at [591, 263] on p "Employee & Dependent Eligibility" at bounding box center [774, 261] width 547 height 21
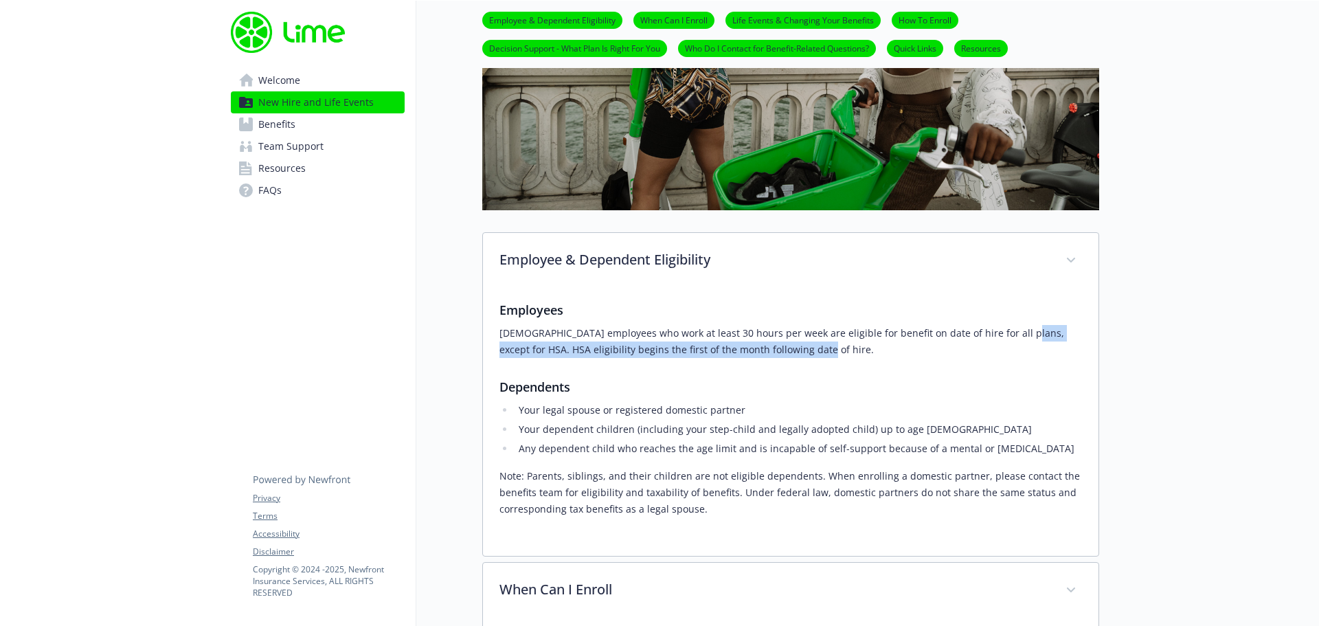
drag, startPoint x: 1000, startPoint y: 333, endPoint x: 1000, endPoint y: 352, distance: 18.6
click at [1000, 352] on p "Full-time employees who work at least 30 hours per week are eligible for benefi…" at bounding box center [791, 341] width 583 height 33
click at [1000, 339] on p "Full-time employees who work at least 30 hours per week are eligible for benefi…" at bounding box center [791, 341] width 583 height 33
drag, startPoint x: 990, startPoint y: 334, endPoint x: 992, endPoint y: 345, distance: 11.1
click at [992, 345] on p "Full-time employees who work at least 30 hours per week are eligible for benefi…" at bounding box center [791, 341] width 583 height 33
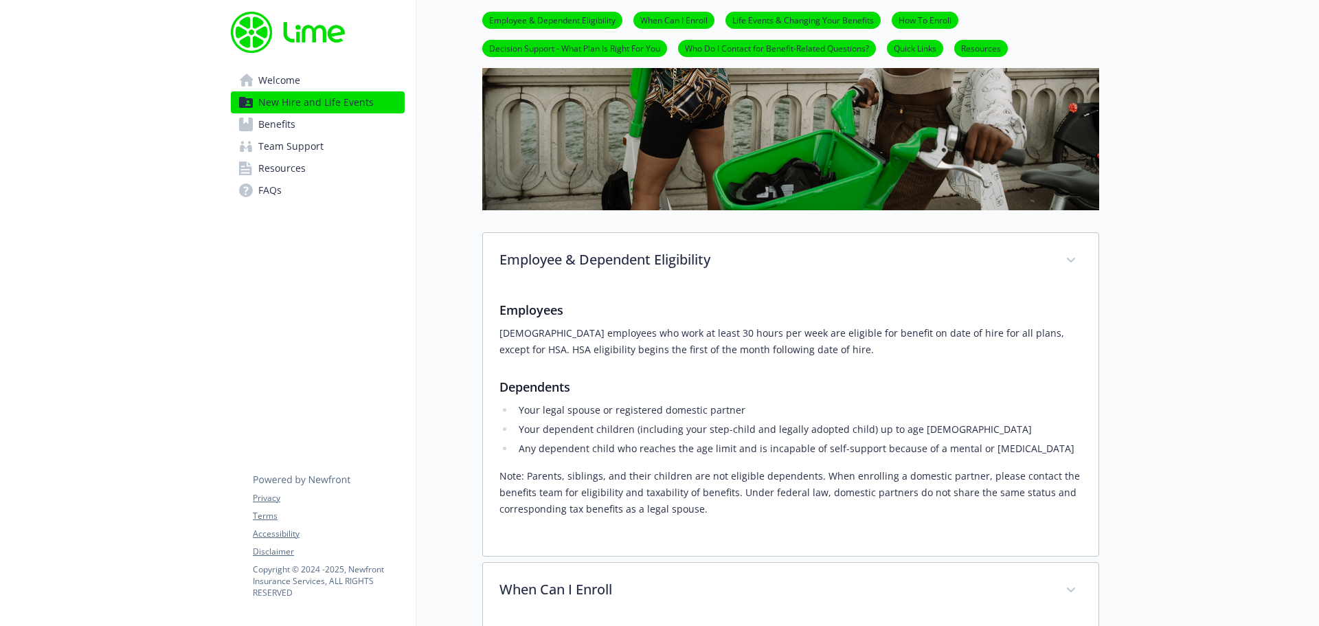
click at [774, 414] on li "Your legal spouse or registered domestic partner" at bounding box center [799, 410] width 568 height 16
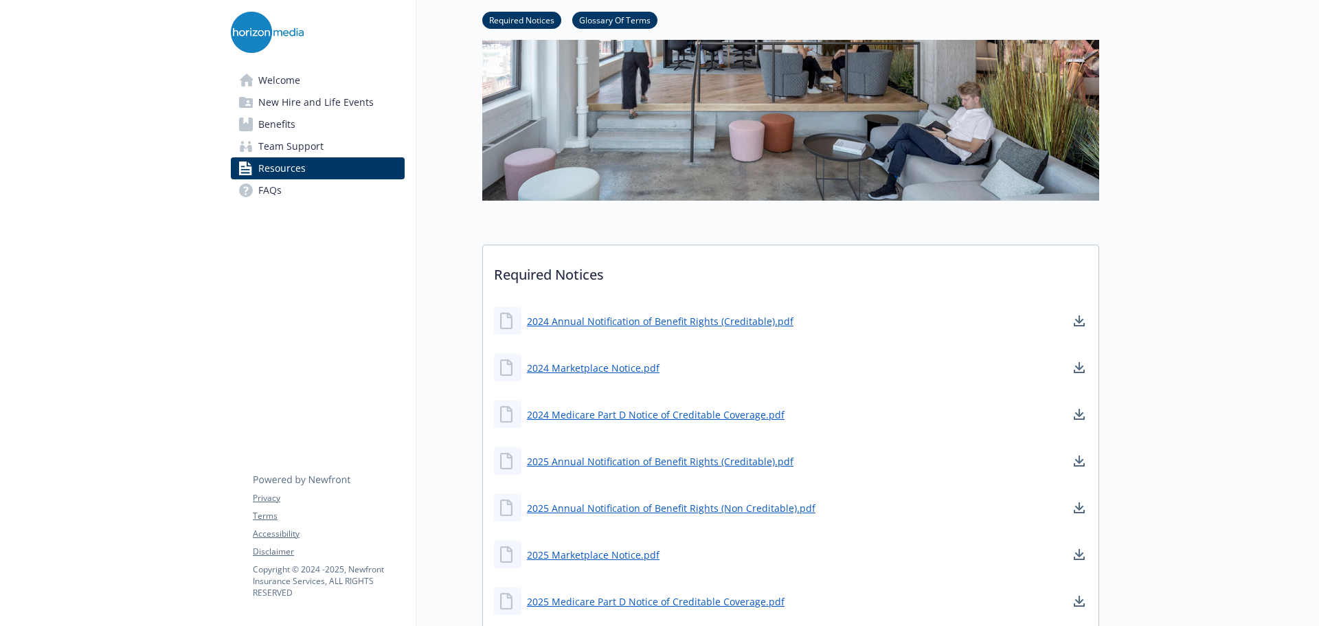
click at [302, 98] on span "New Hire and Life Events" at bounding box center [315, 102] width 115 height 22
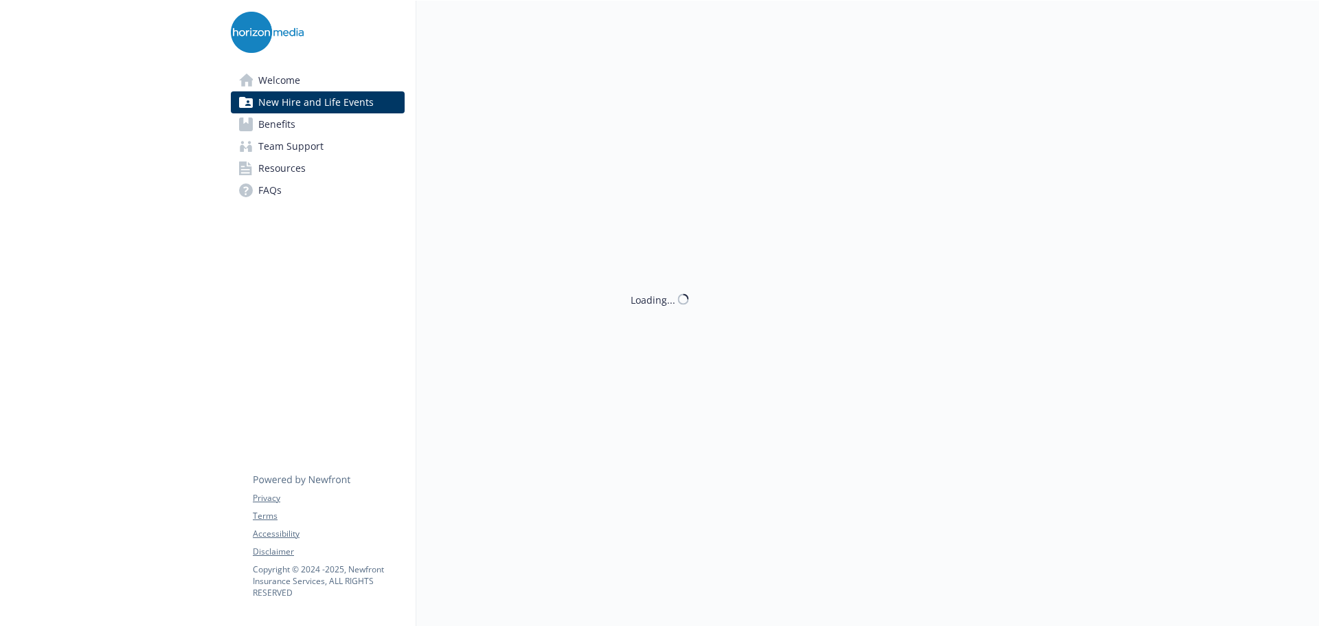
scroll to position [275, 0]
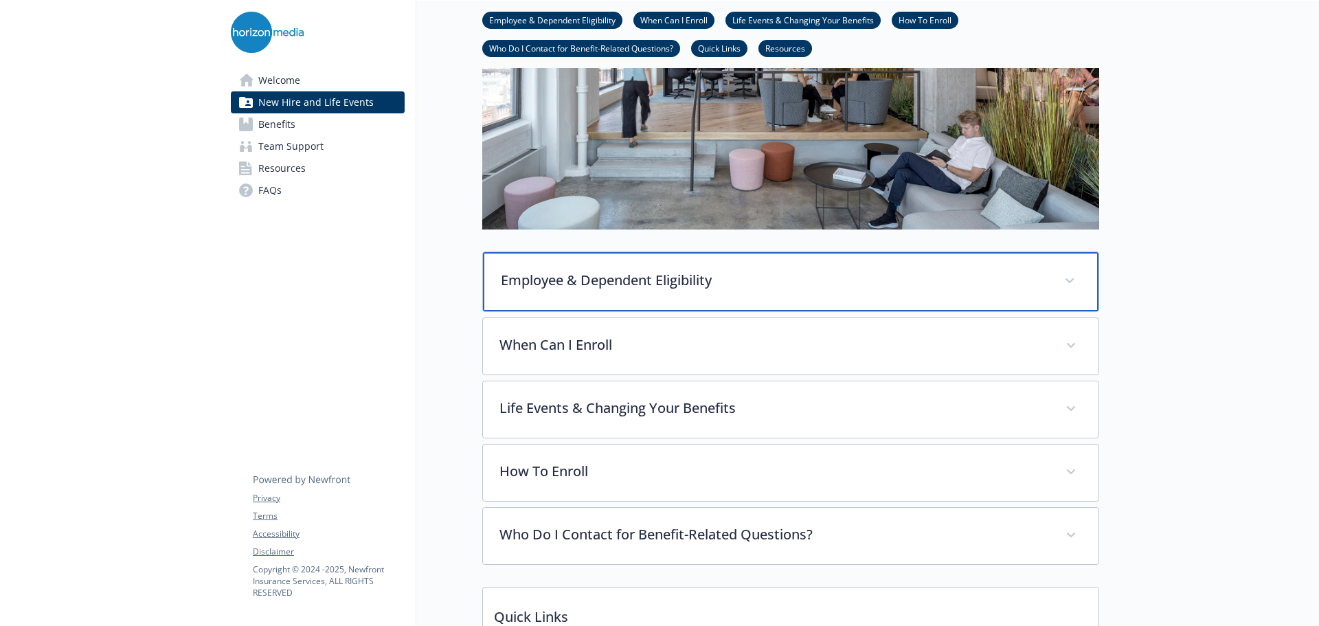
click at [566, 288] on p "Employee & Dependent Eligibility" at bounding box center [774, 280] width 547 height 21
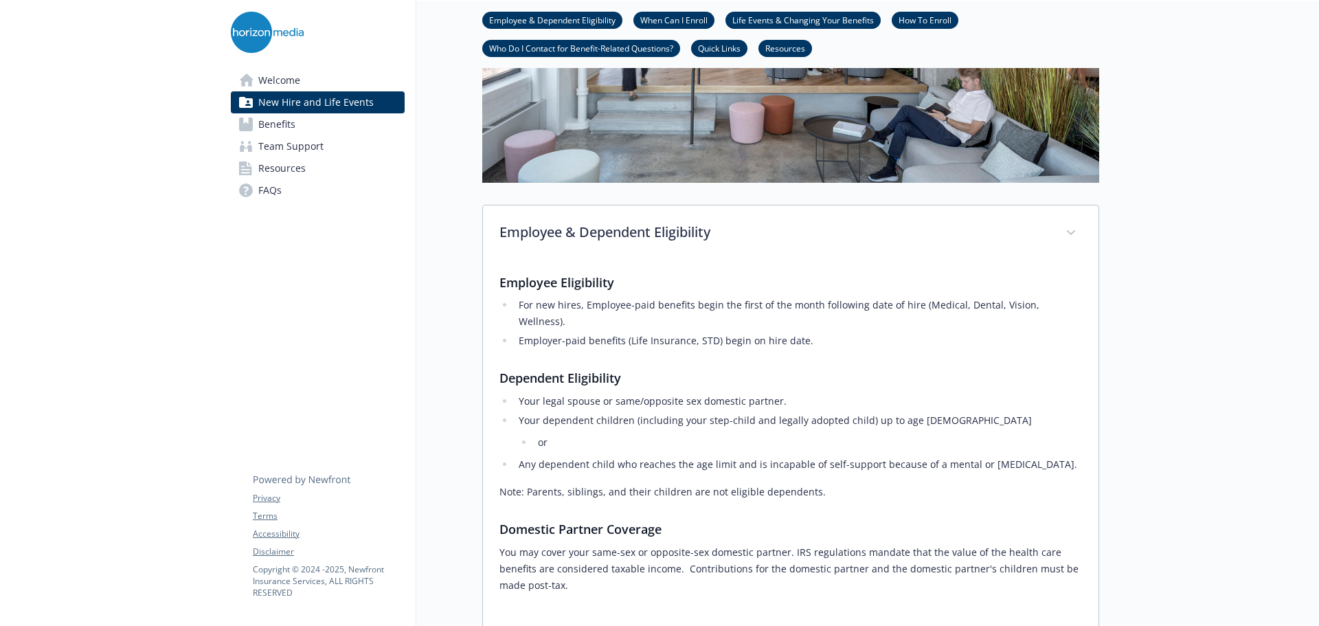
scroll to position [344, 0]
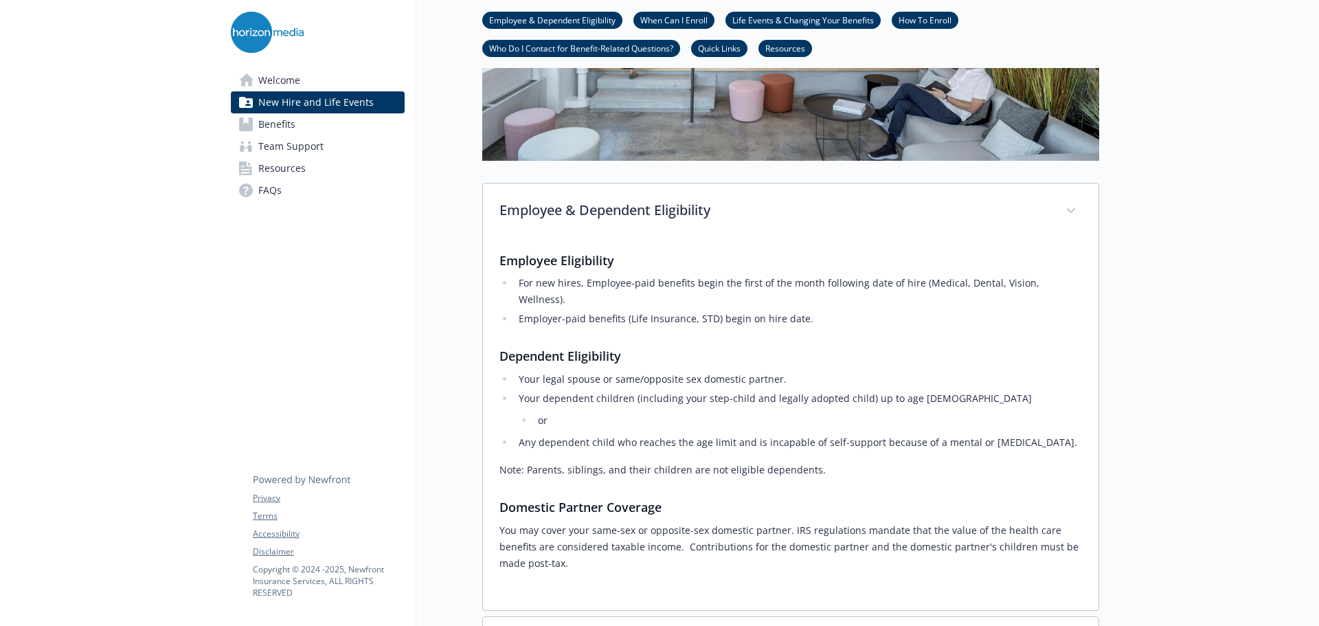
click at [294, 121] on span "Benefits" at bounding box center [276, 124] width 37 height 22
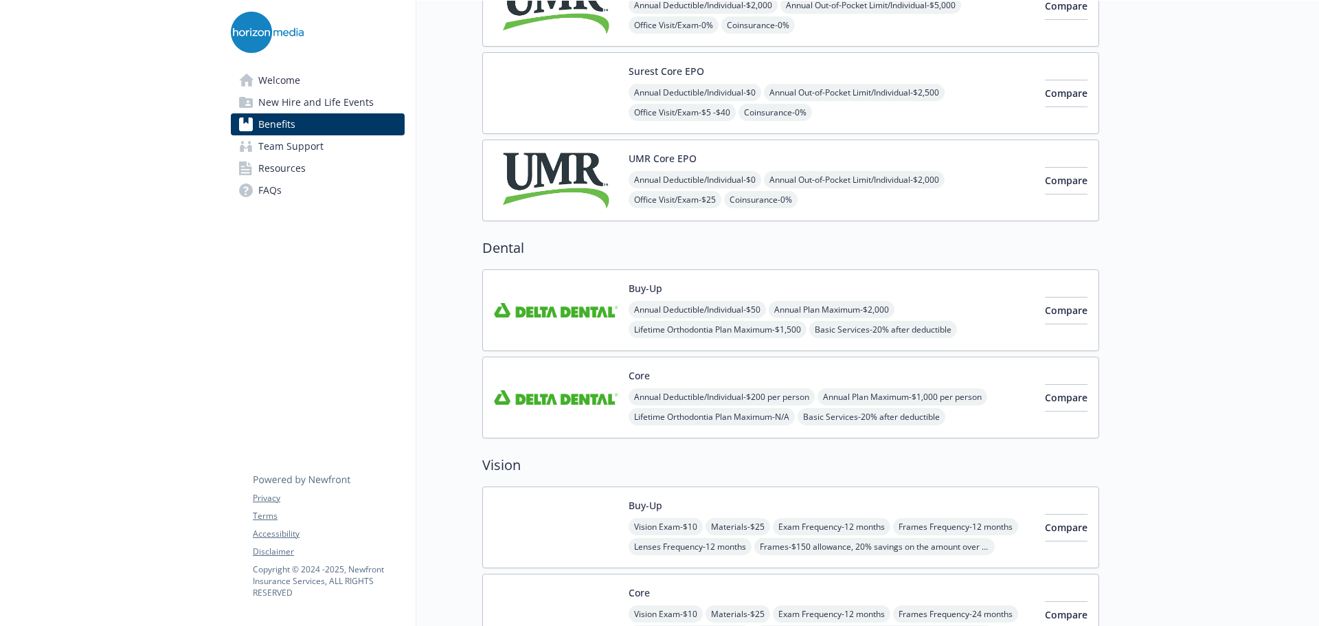
scroll to position [618, 0]
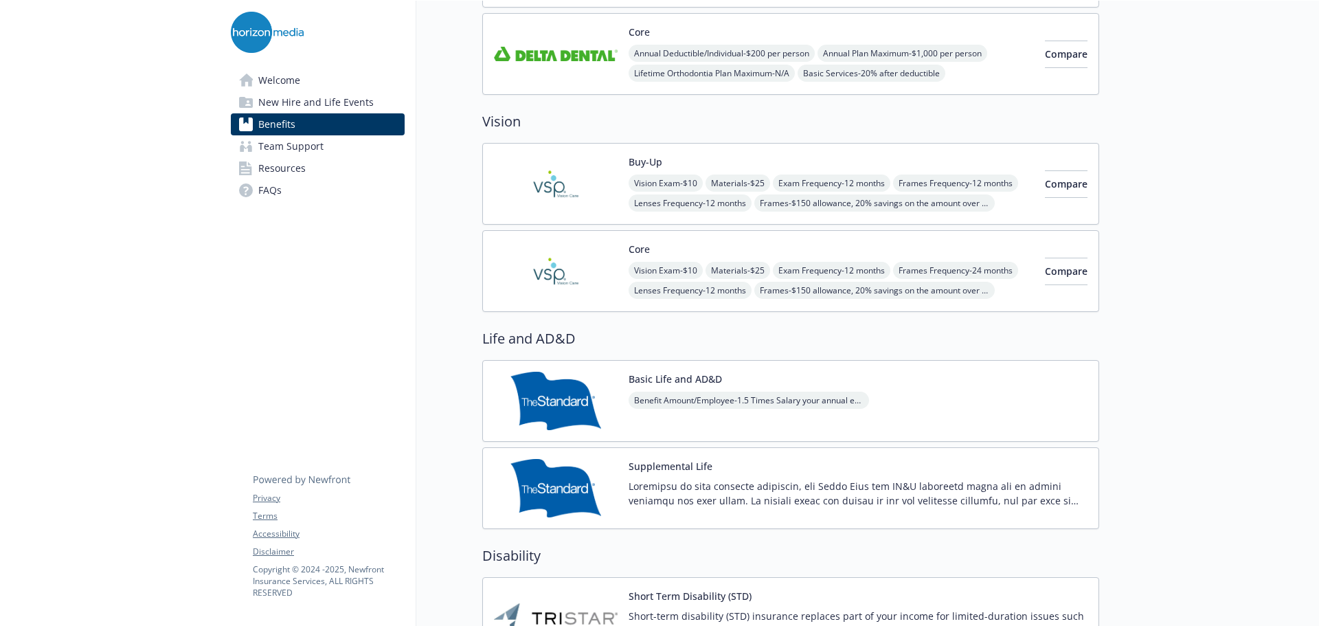
click at [330, 166] on link "Resources" at bounding box center [318, 168] width 174 height 22
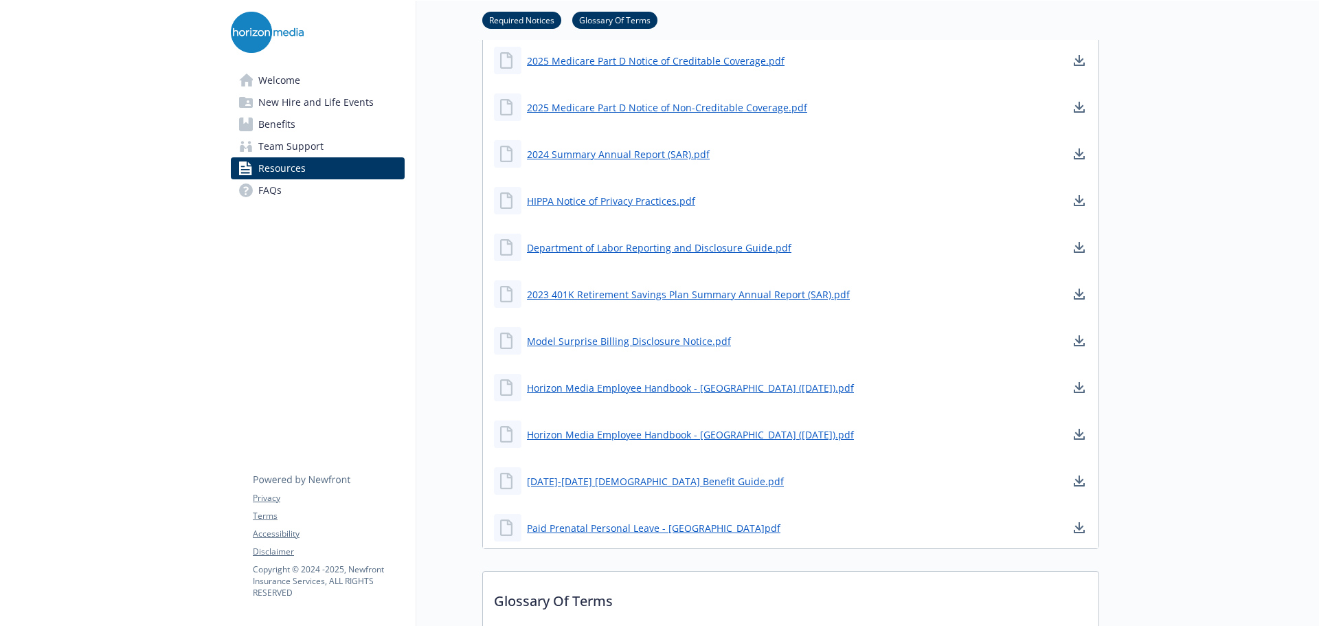
scroll to position [825, 0]
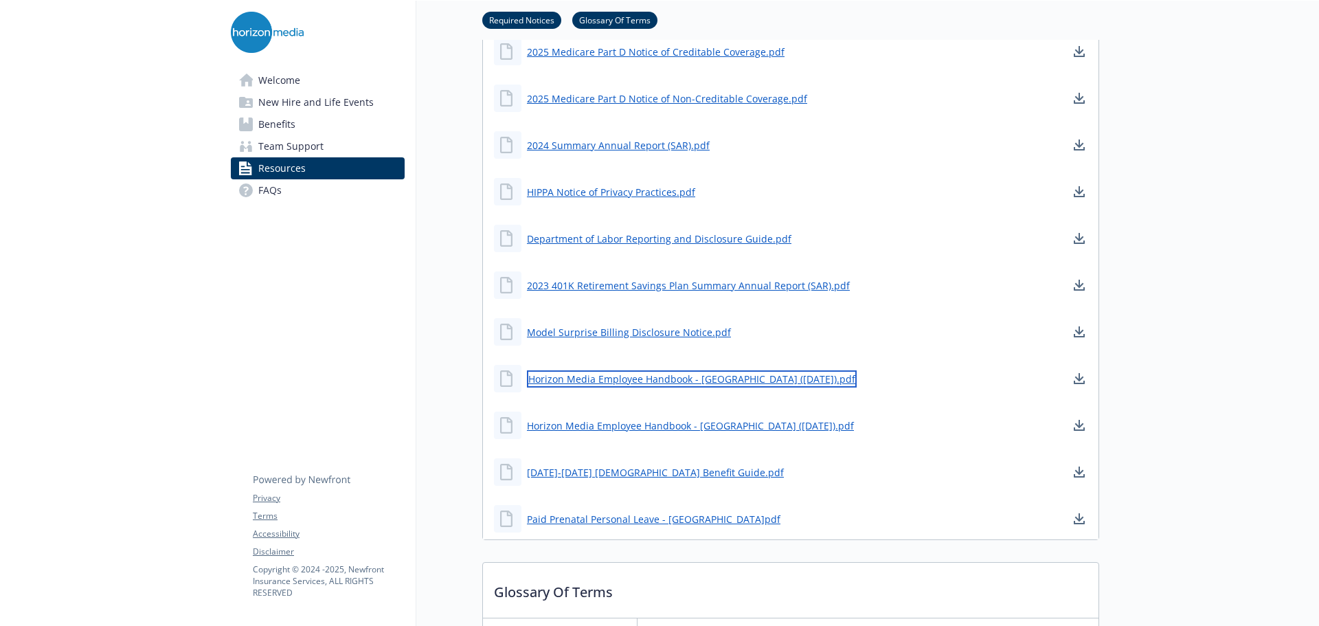
click at [675, 378] on link "Horizon Media Employee Handbook - CA (April 2024).pdf" at bounding box center [692, 378] width 330 height 17
click at [1077, 429] on icon "download document" at bounding box center [1079, 425] width 11 height 11
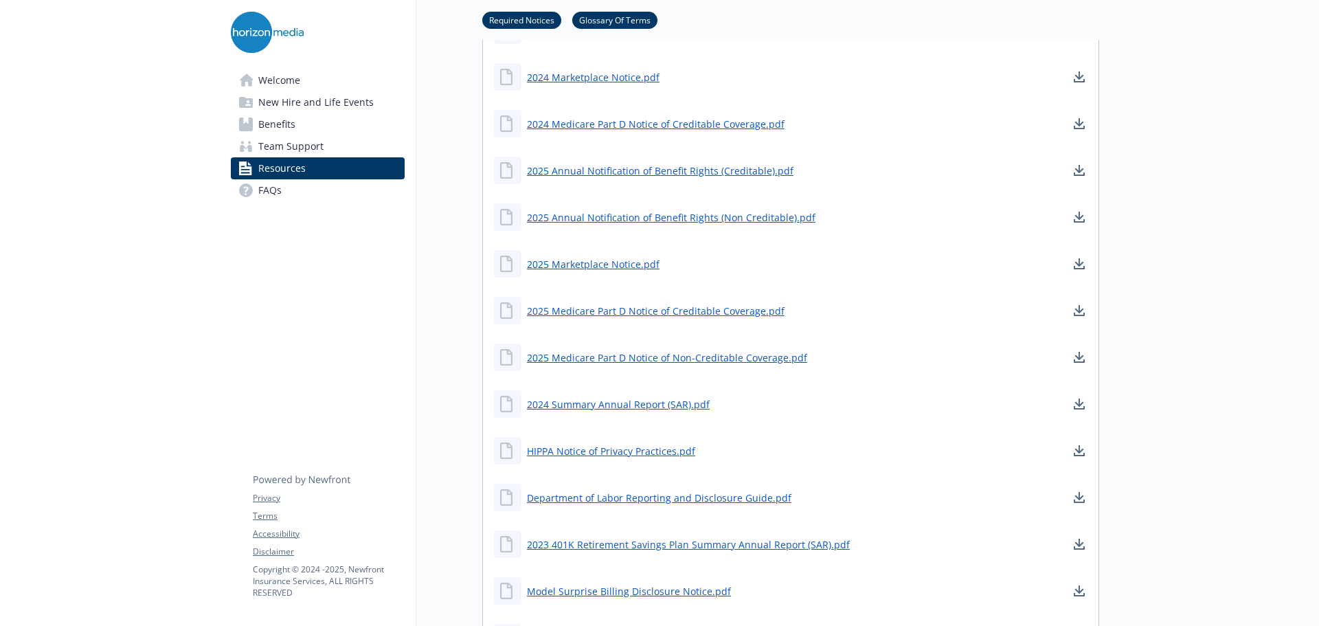
scroll to position [550, 0]
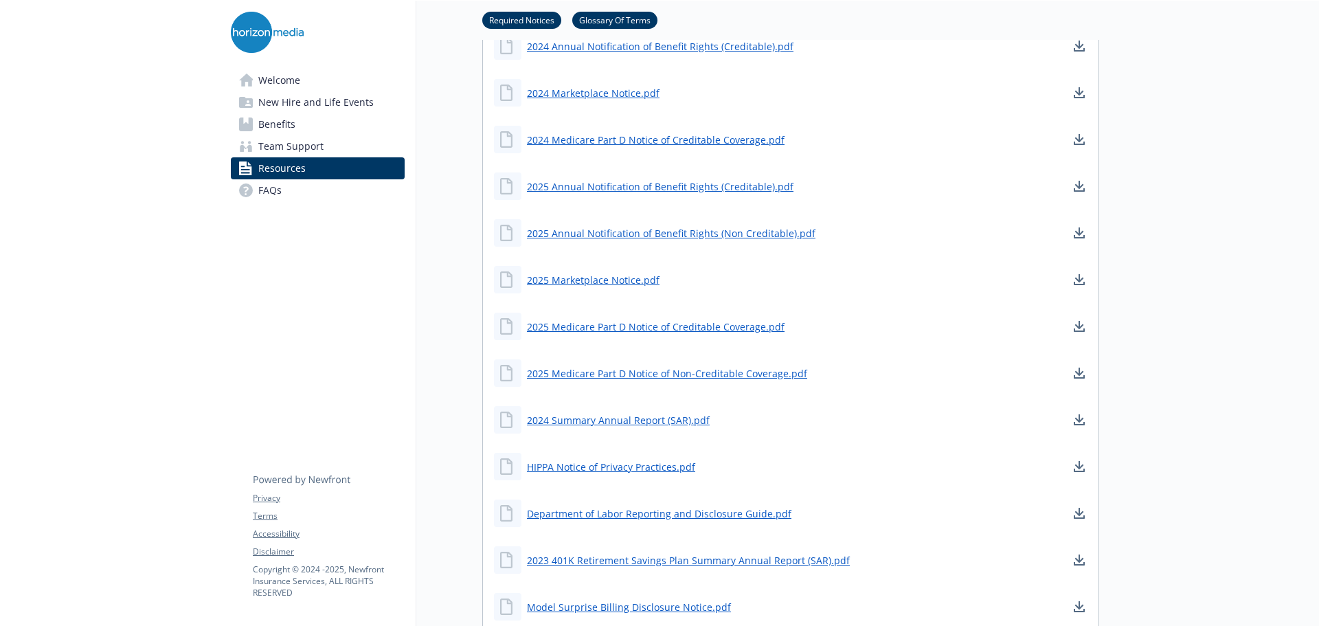
click at [311, 122] on link "Benefits" at bounding box center [318, 124] width 174 height 22
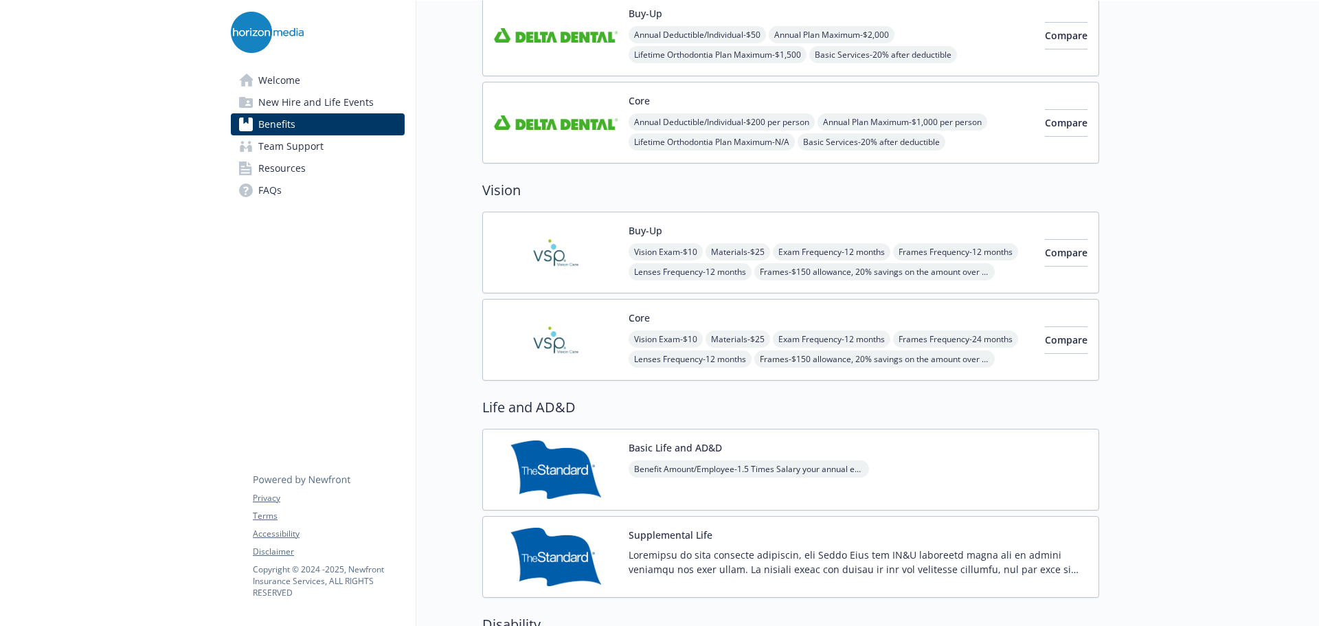
click at [309, 107] on span "New Hire and Life Events" at bounding box center [315, 102] width 115 height 22
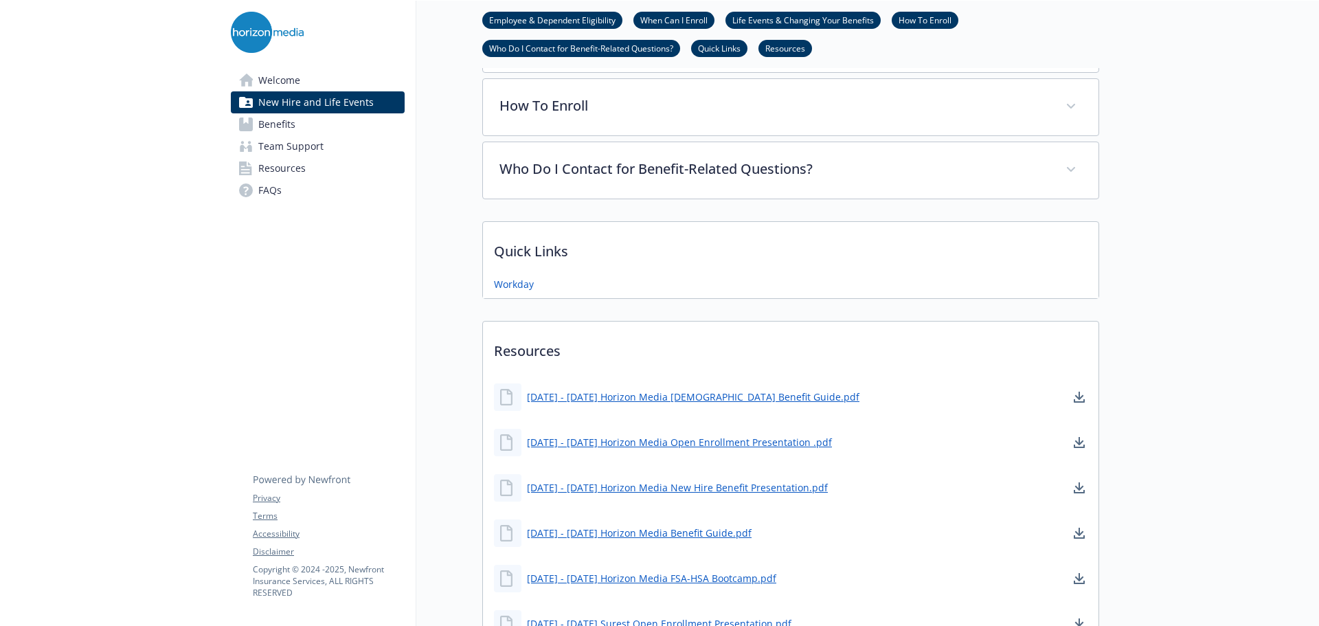
scroll to position [766, 0]
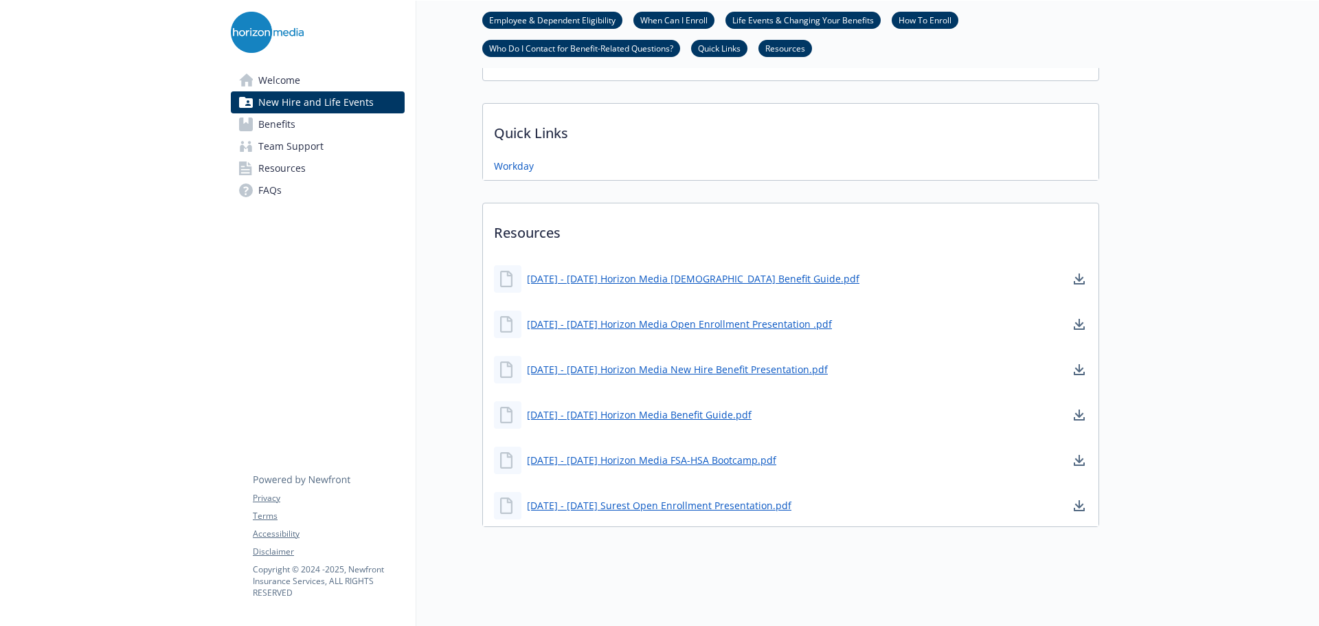
click at [696, 412] on div "2025 - 2026 Horizon Media Benefit Guide.pdf" at bounding box center [623, 414] width 258 height 27
click at [696, 410] on link "2025 - 2026 Horizon Media Benefit Guide.pdf" at bounding box center [640, 414] width 227 height 17
click at [315, 130] on link "Benefits" at bounding box center [318, 124] width 174 height 22
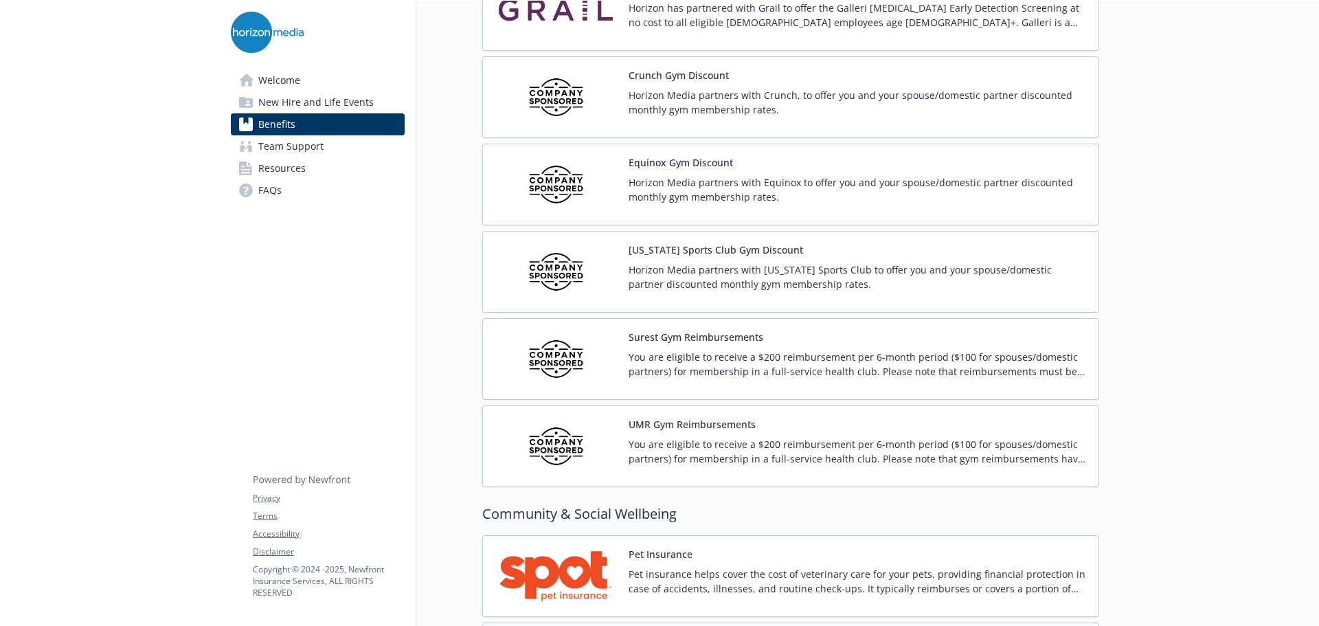
scroll to position [2889, 0]
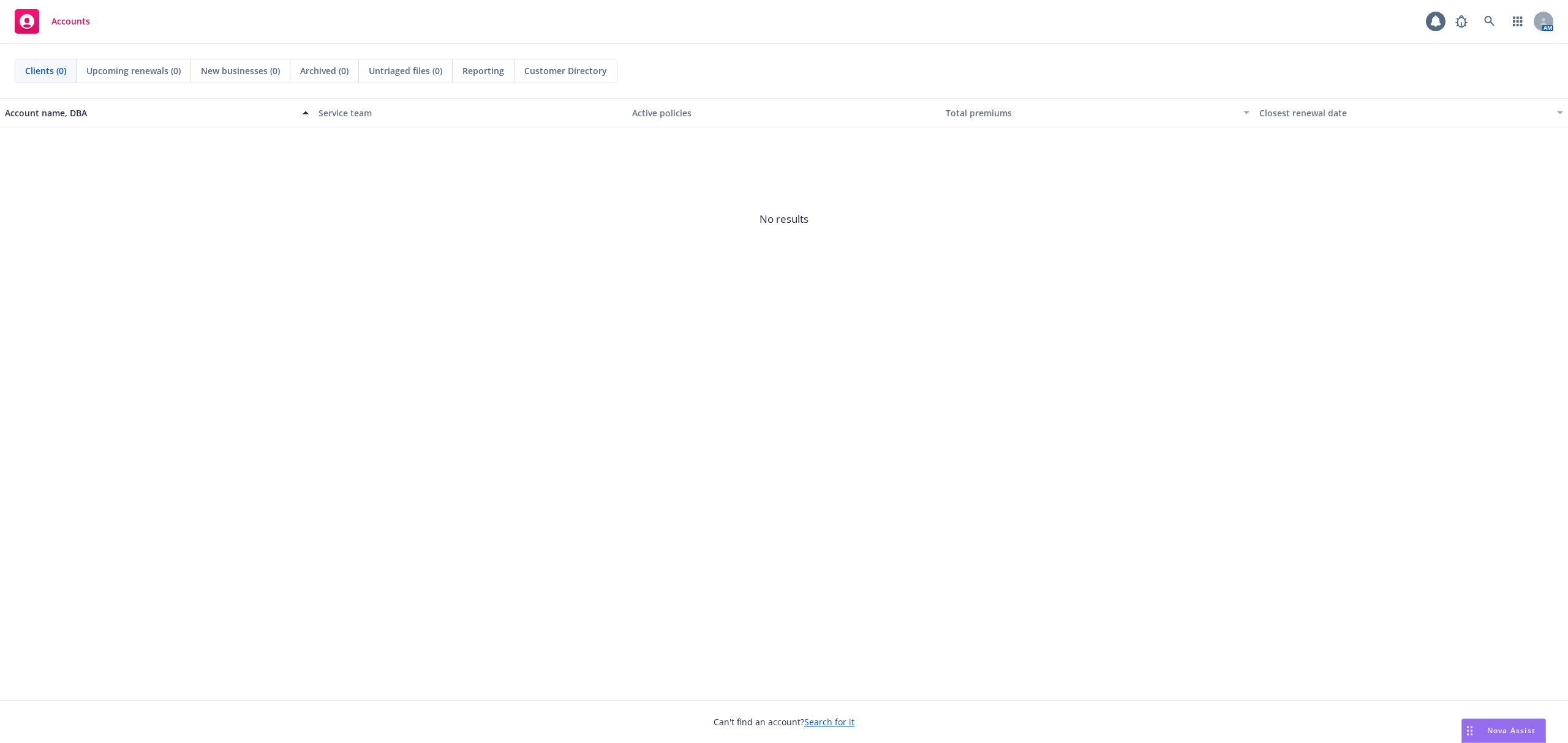
click at [1493, 729] on span "Nova Assist" at bounding box center [1511, 731] width 48 height 11
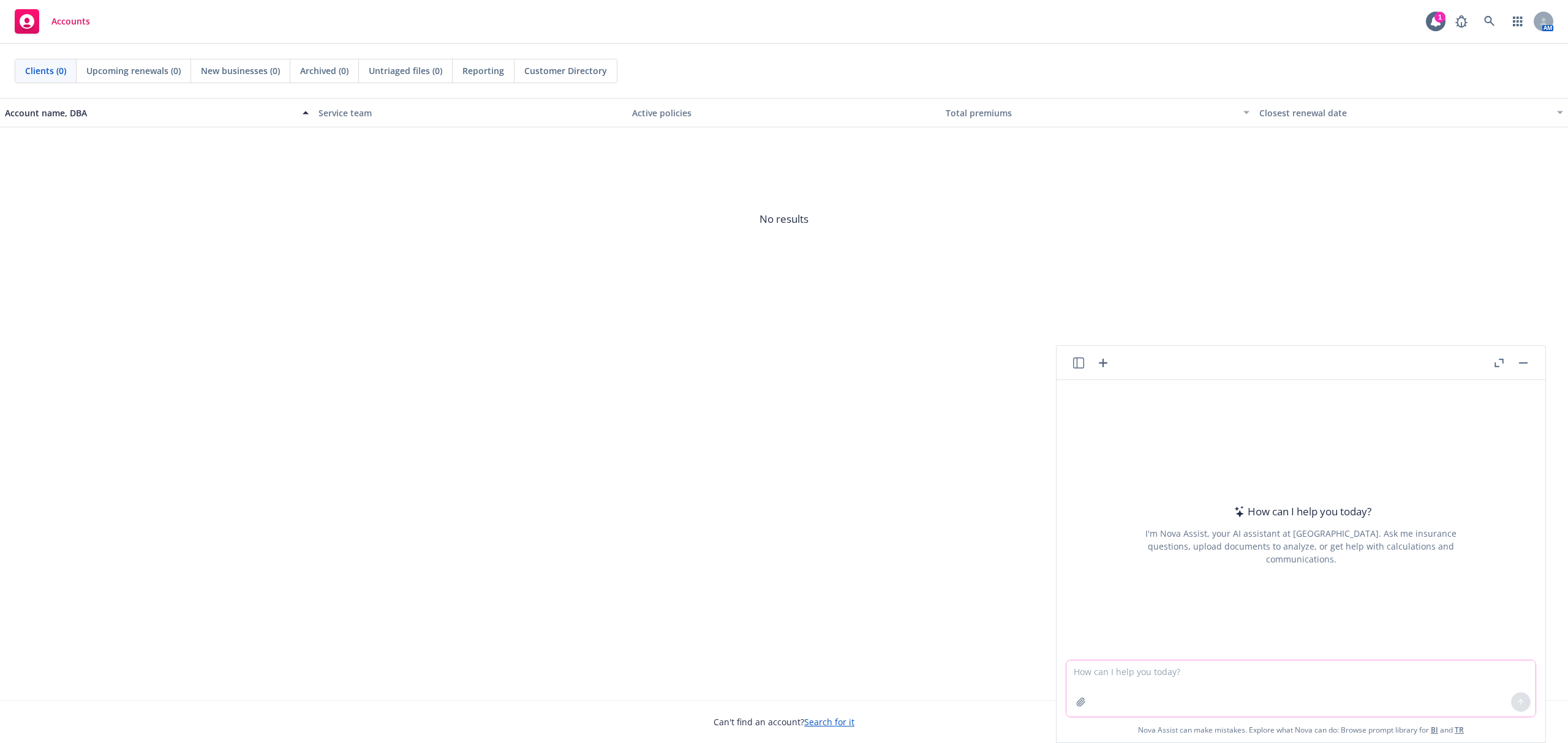
click at [1077, 706] on icon "button" at bounding box center [1080, 701] width 8 height 8
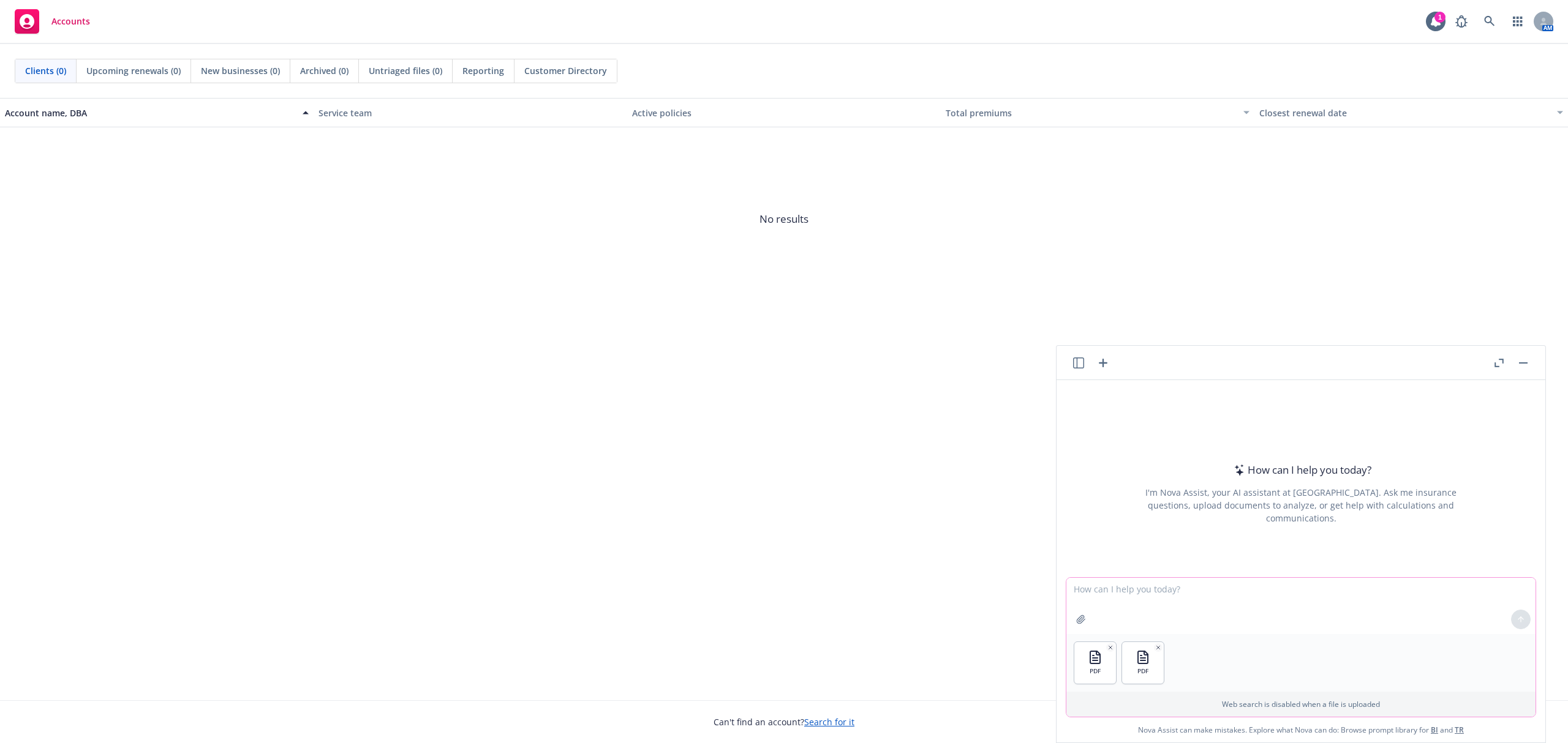
click at [1071, 609] on button "button" at bounding box center [1081, 619] width 20 height 20
click at [1145, 581] on textarea at bounding box center [1301, 606] width 469 height 56
type textarea "can you please outline the differences between these 2 docouments"
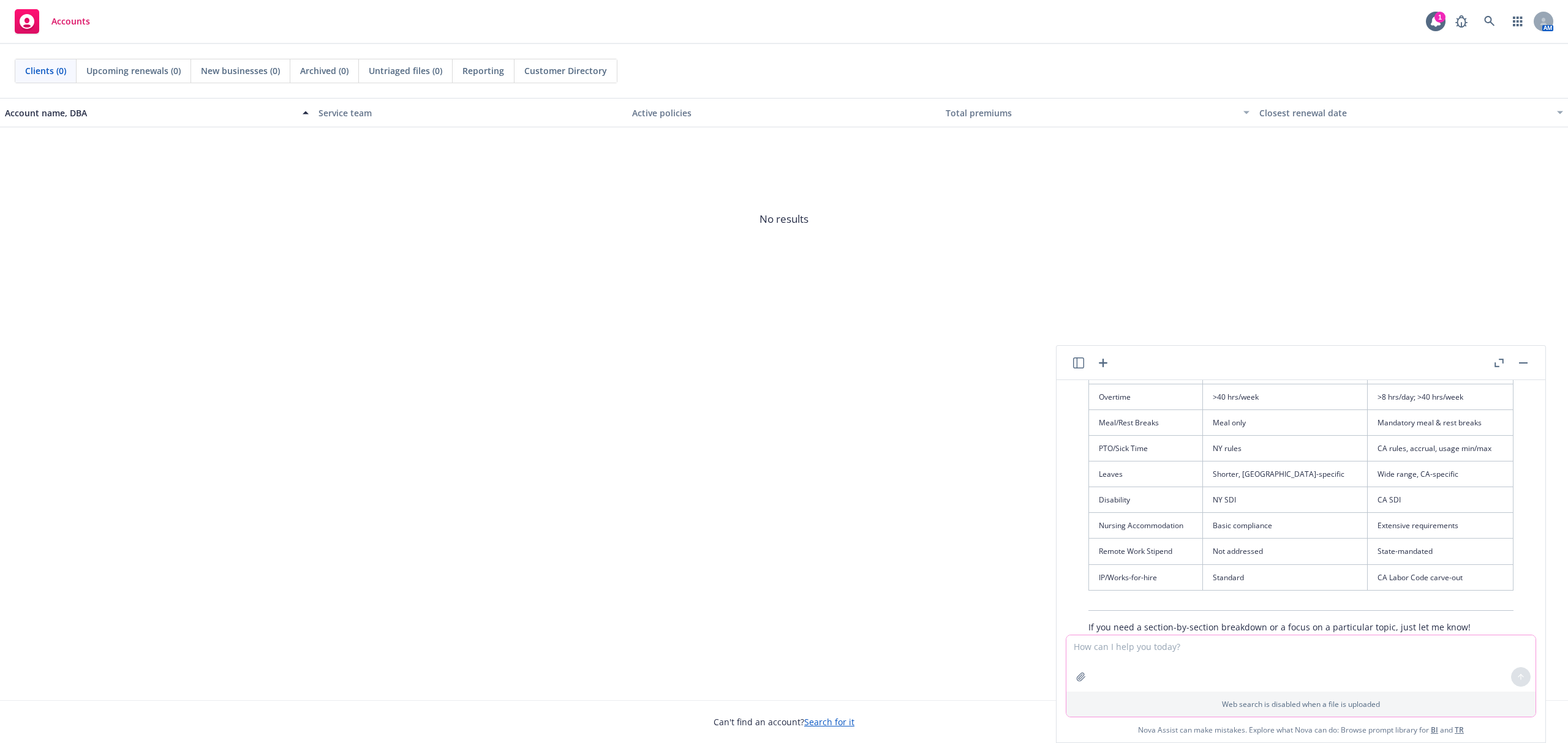
scroll to position [1217, 0]
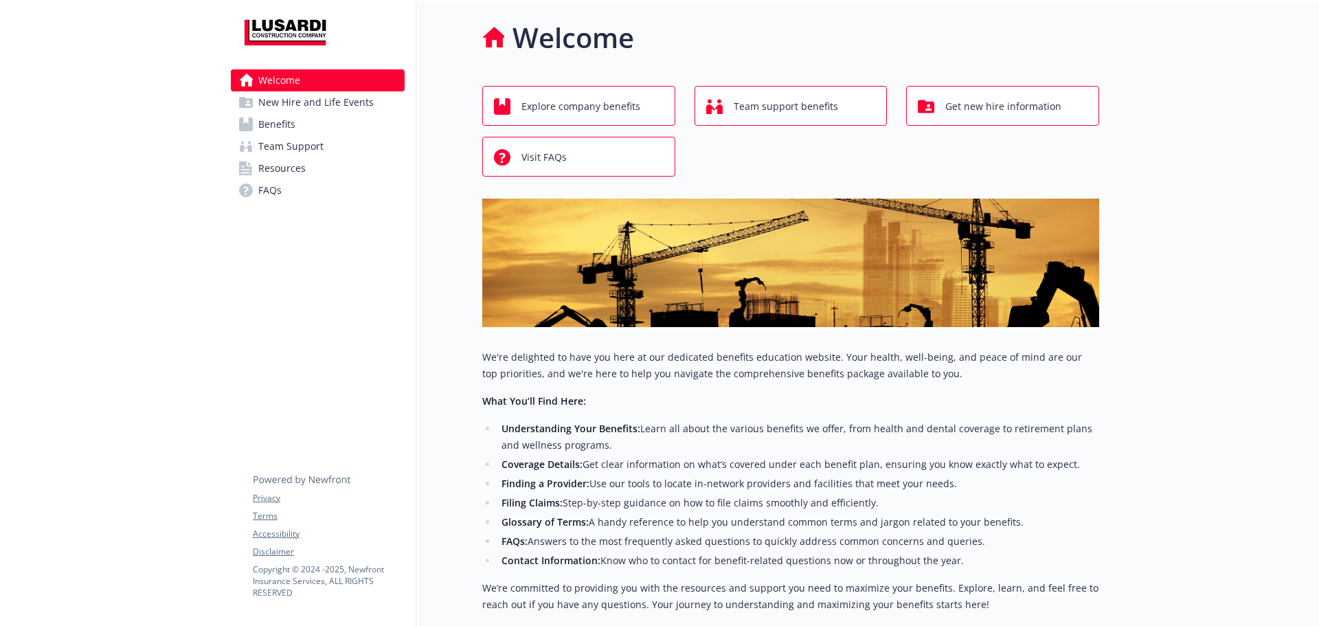
click at [270, 98] on span "New Hire and Life Events" at bounding box center [315, 102] width 115 height 22
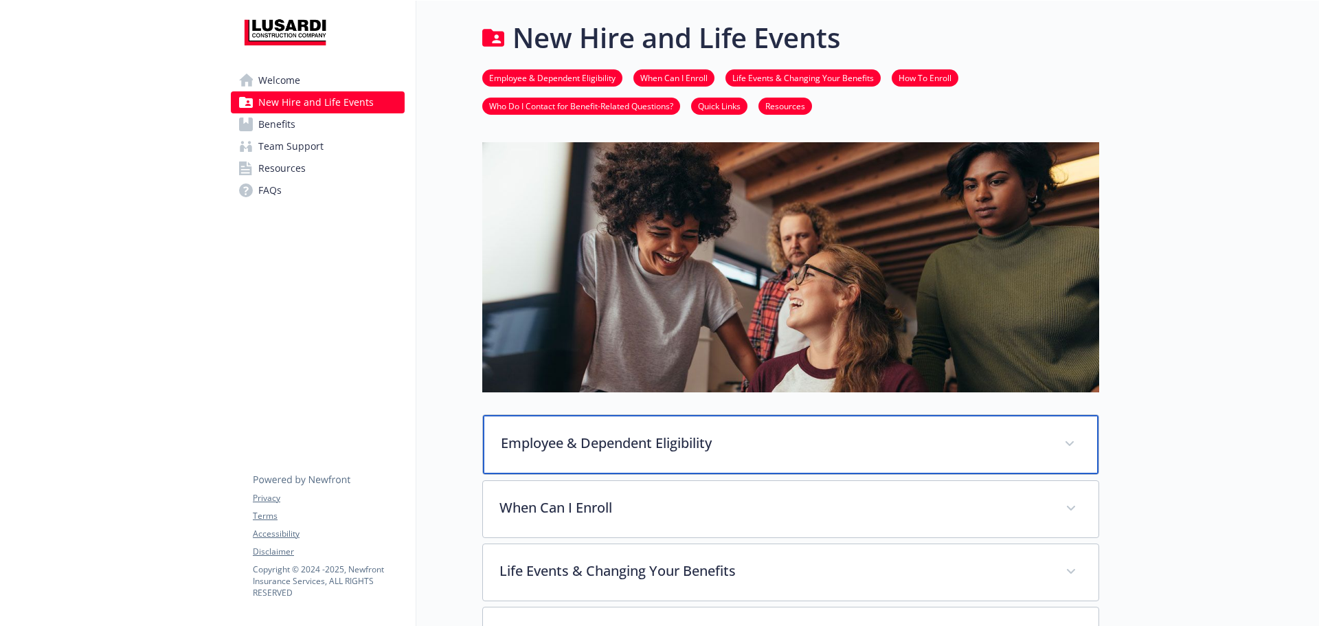
click at [589, 440] on p "Employee & Dependent Eligibility" at bounding box center [774, 443] width 547 height 21
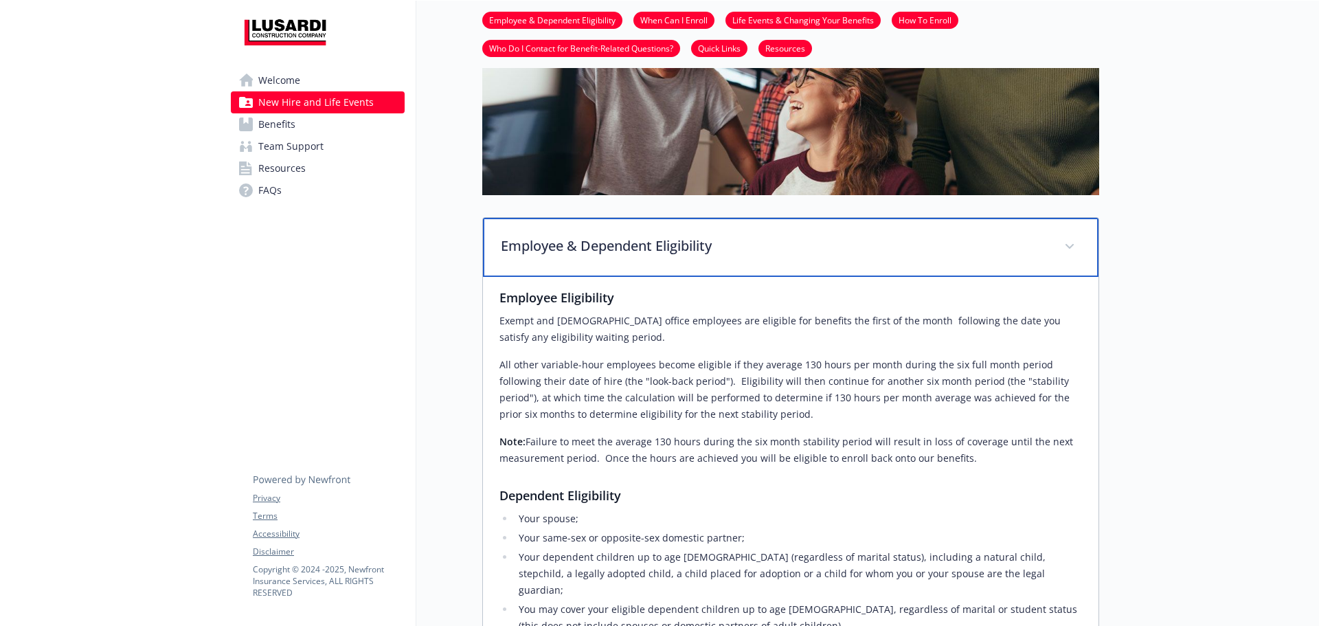
scroll to position [275, 0]
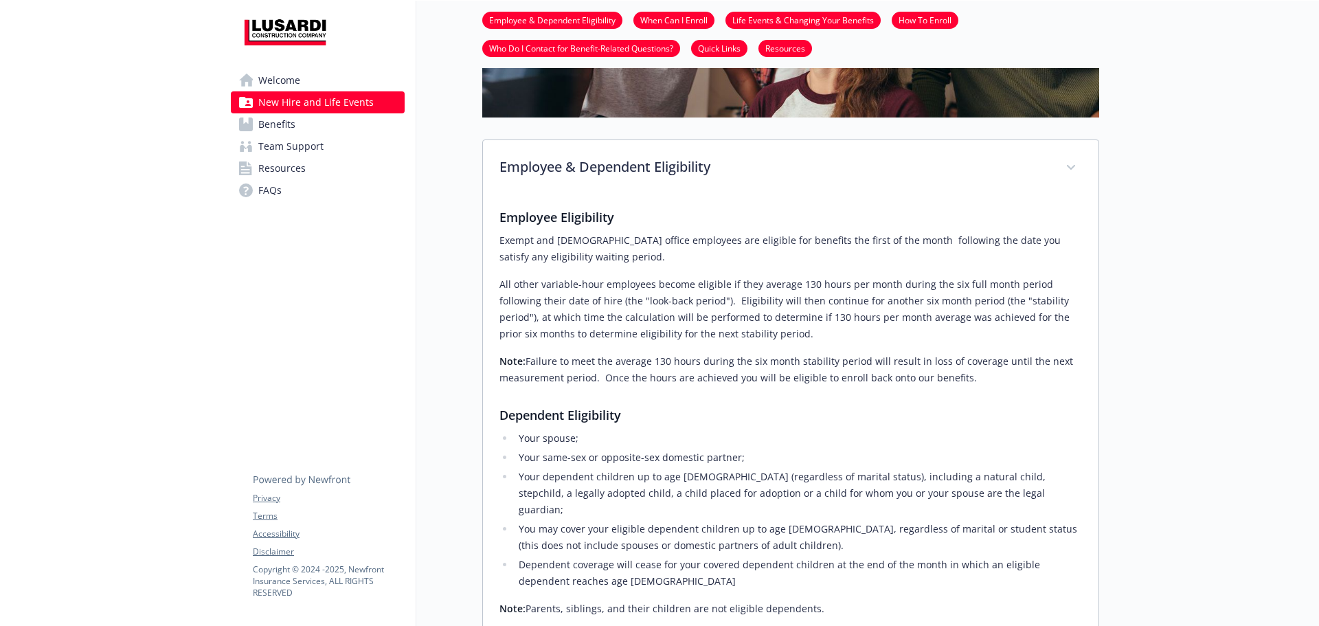
click at [299, 131] on link "Benefits" at bounding box center [318, 124] width 174 height 22
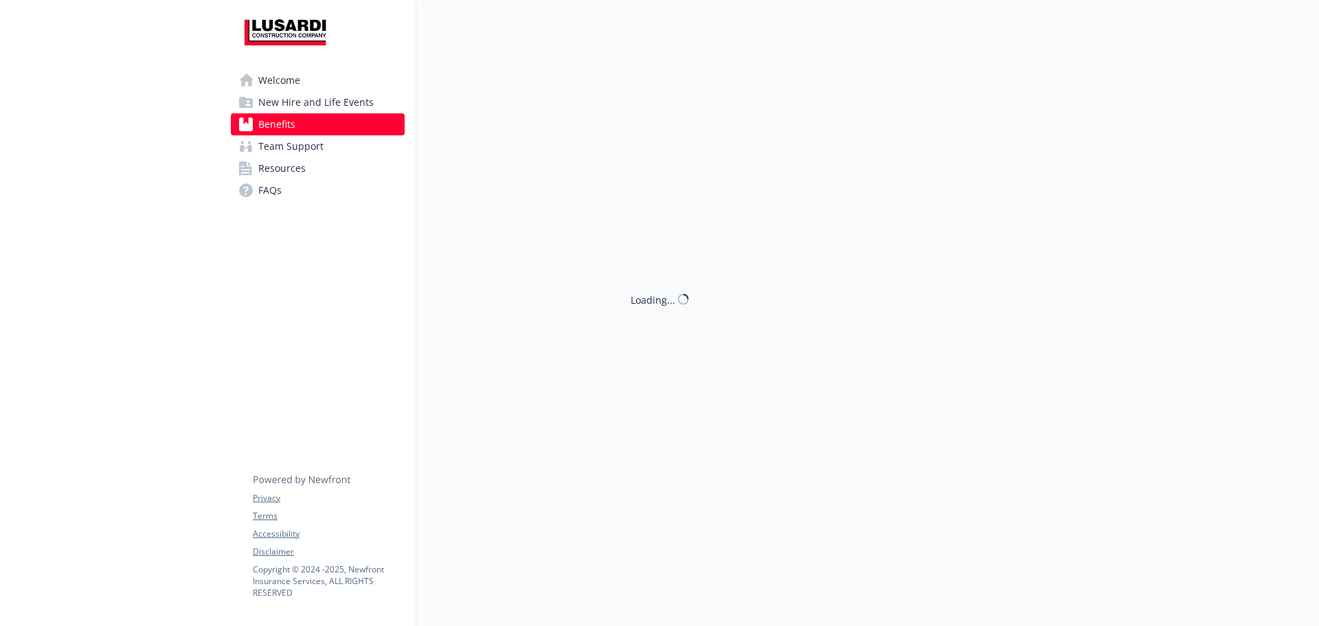
scroll to position [275, 0]
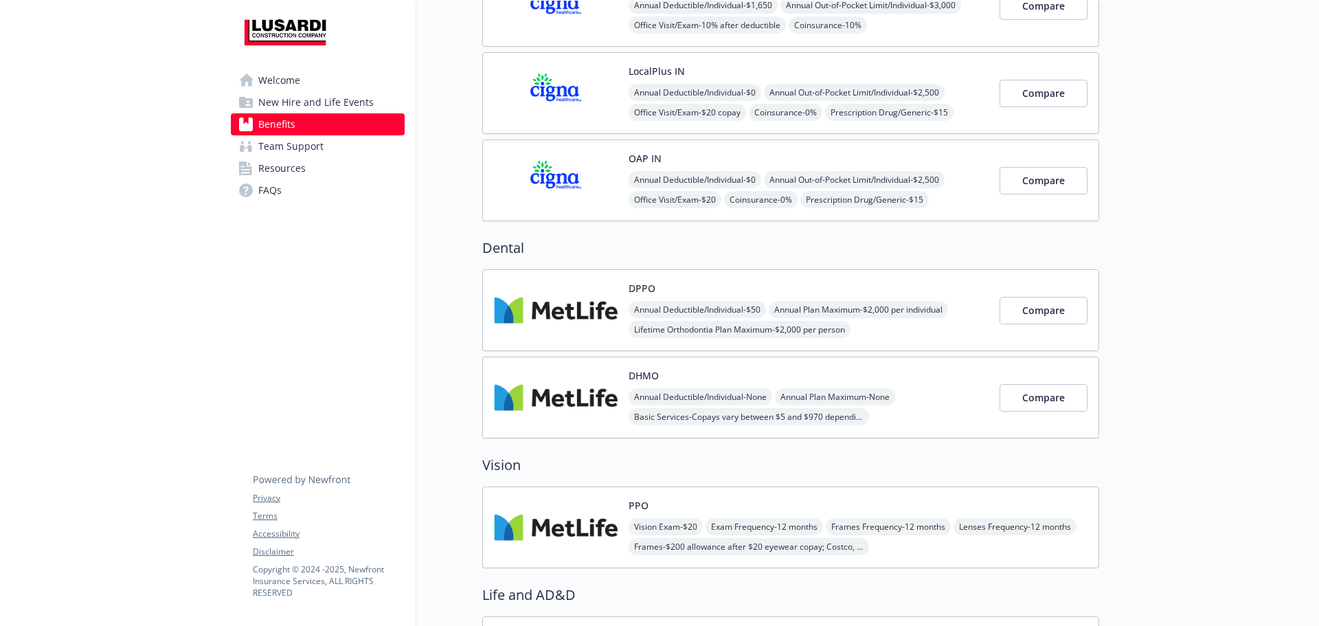
click at [556, 374] on img at bounding box center [556, 397] width 124 height 58
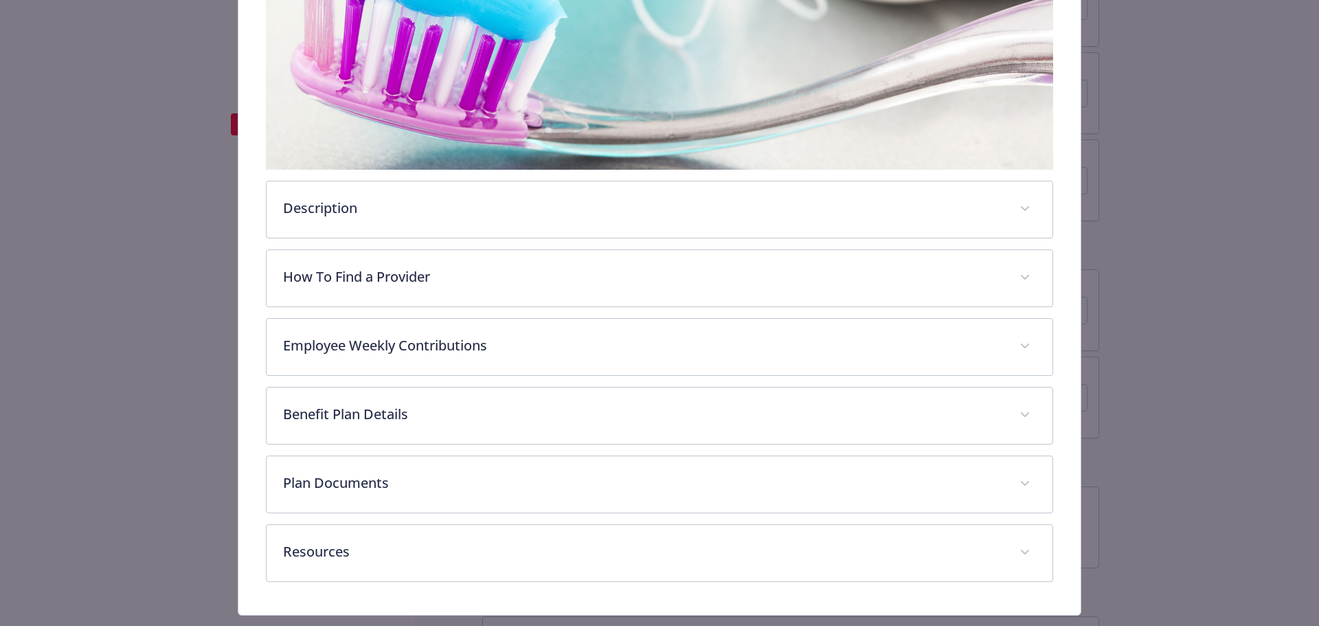
scroll to position [316, 0]
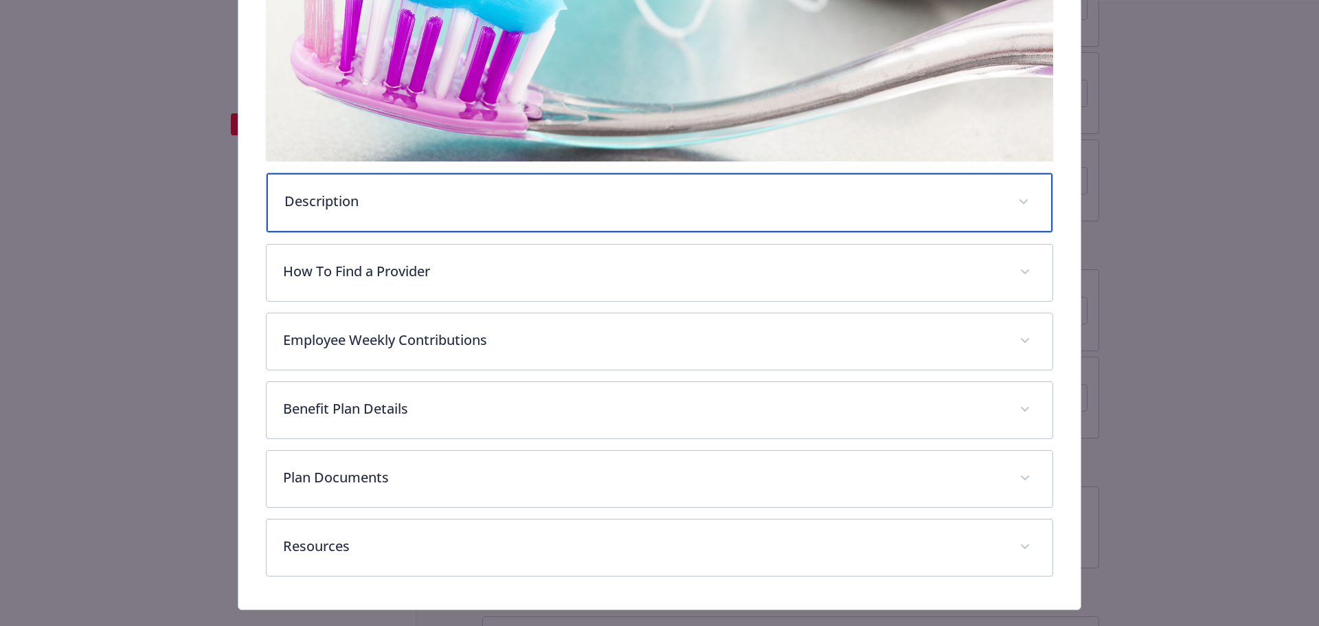
click at [331, 210] on div "Description" at bounding box center [660, 202] width 787 height 59
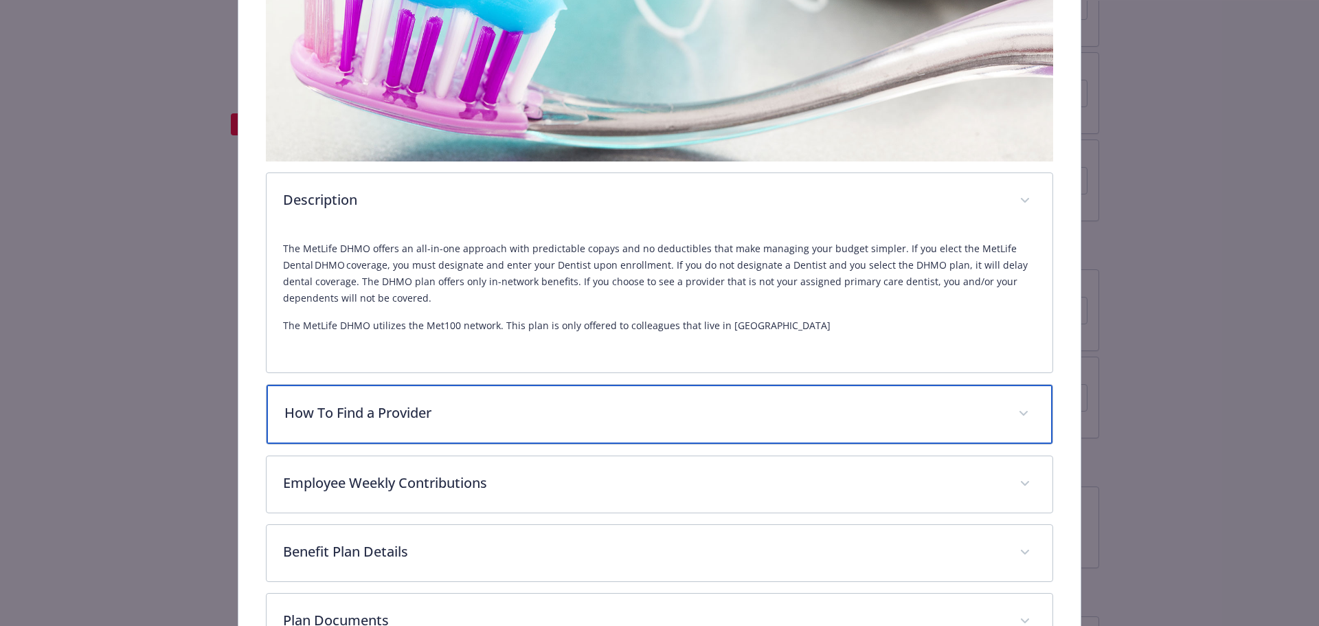
click at [365, 408] on p "How To Find a Provider" at bounding box center [643, 413] width 718 height 21
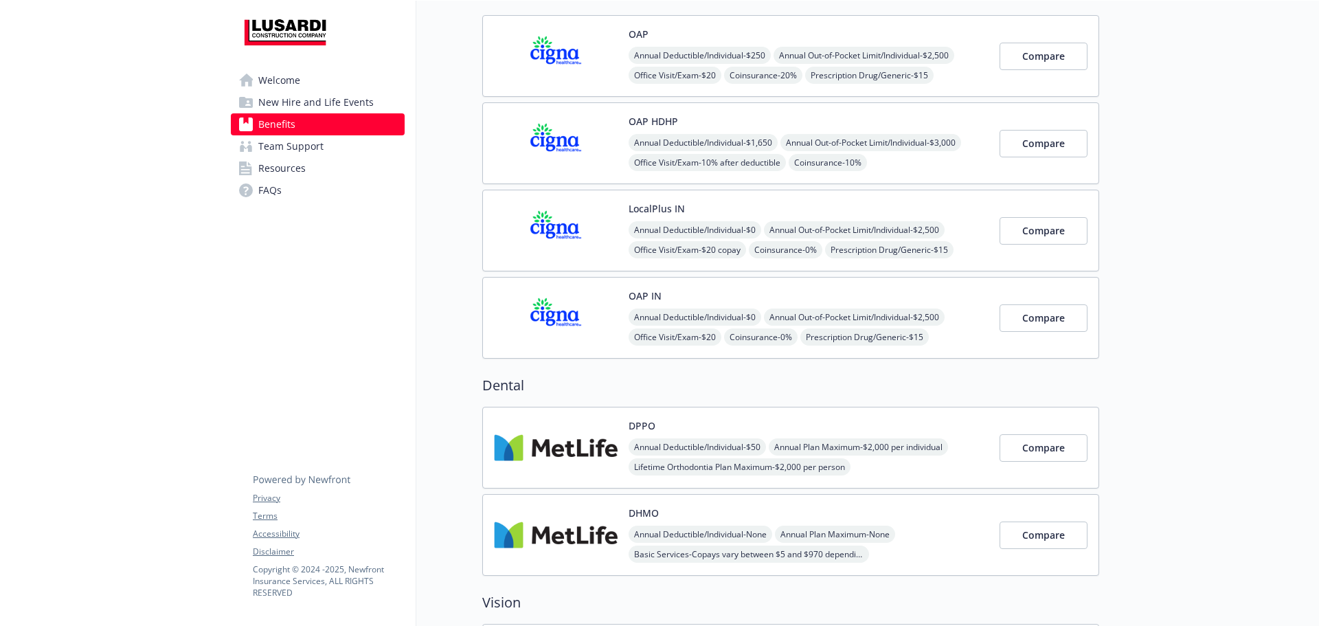
click at [561, 196] on div "LocalPlus IN Annual Deductible/Individual - $0 Annual Out-of-Pocket Limit/Indiv…" at bounding box center [790, 231] width 617 height 82
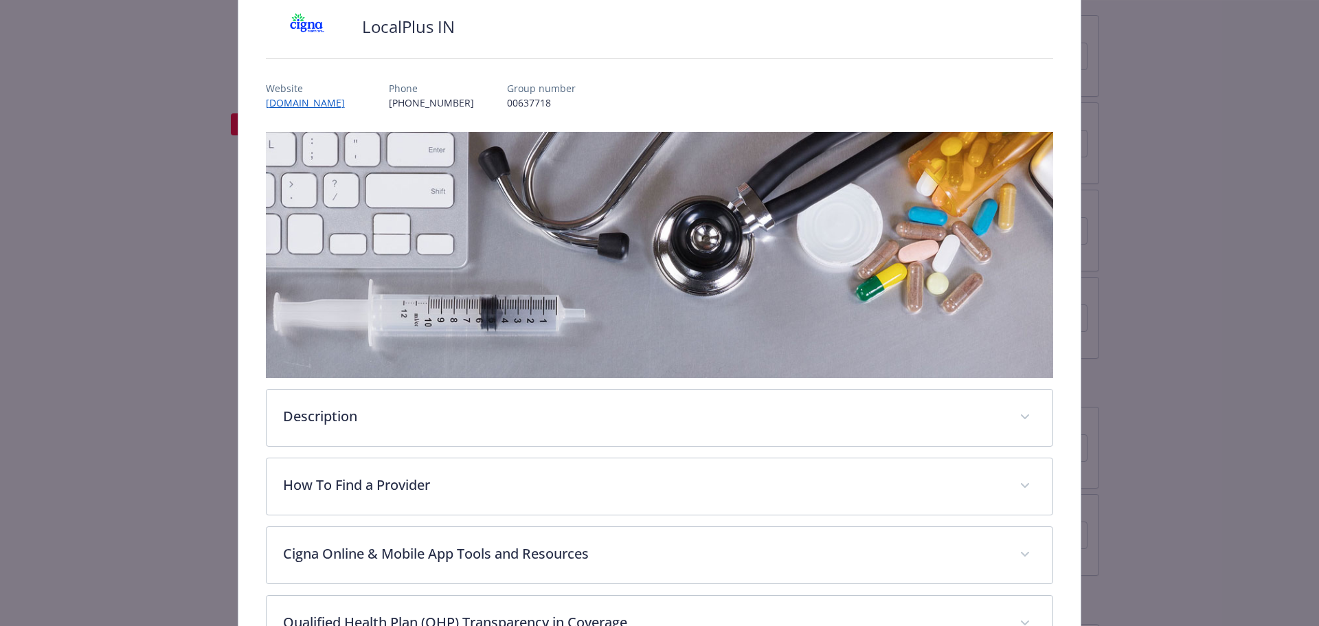
scroll to position [179, 0]
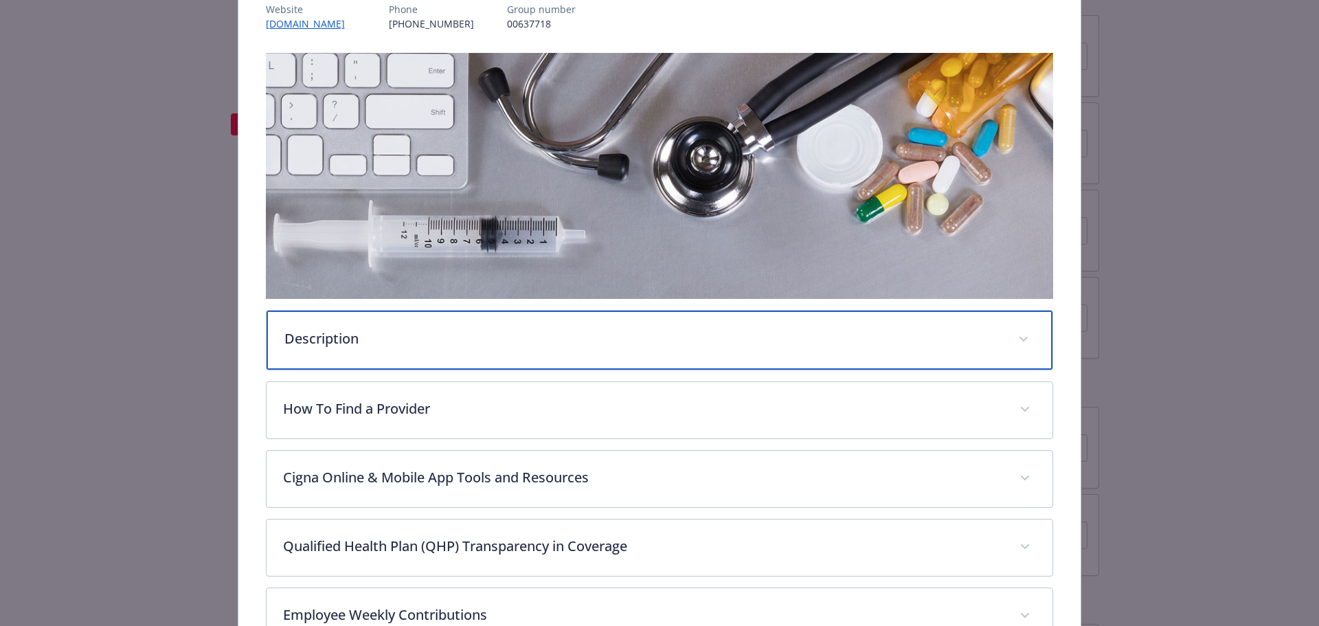
click at [357, 356] on div "Description" at bounding box center [660, 340] width 787 height 59
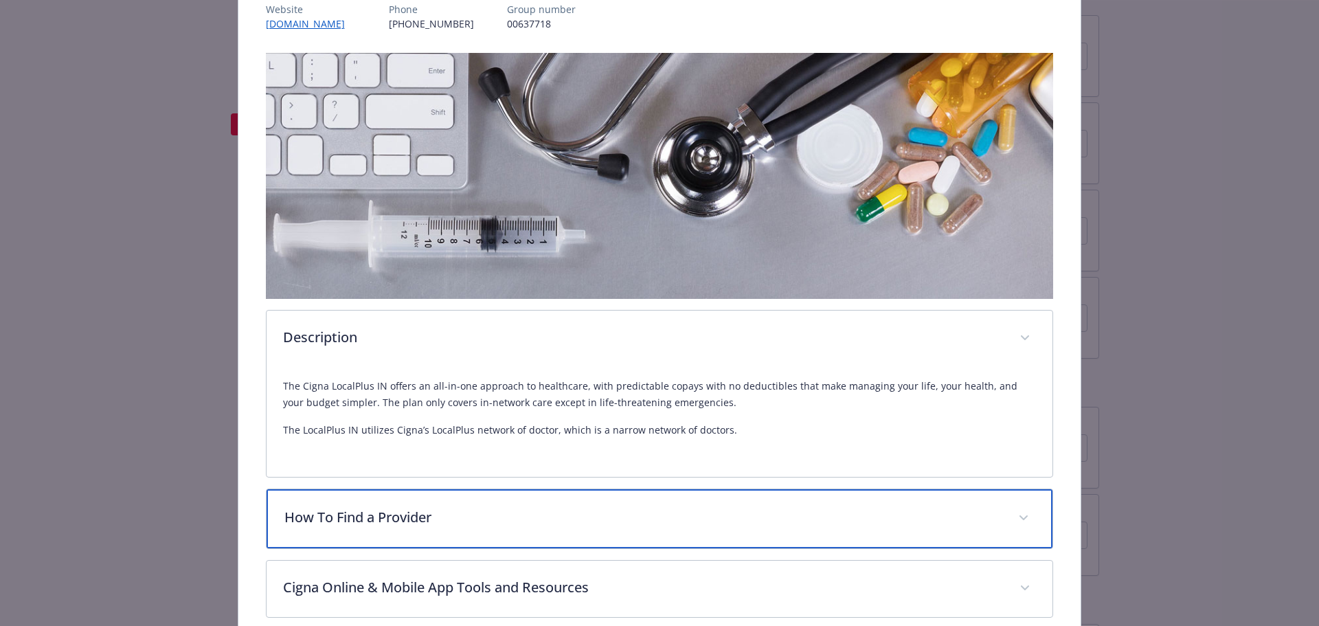
click at [383, 500] on div "How To Find a Provider" at bounding box center [660, 518] width 787 height 59
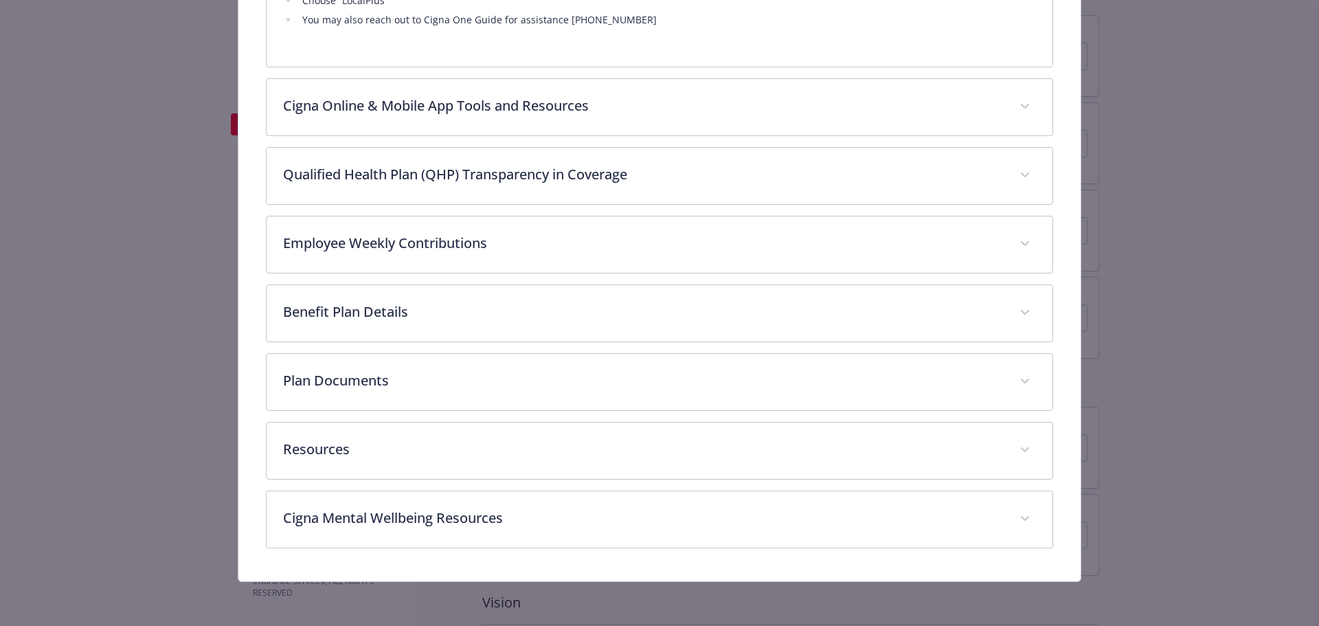
scroll to position [878, 0]
